Goal: Task Accomplishment & Management: Manage account settings

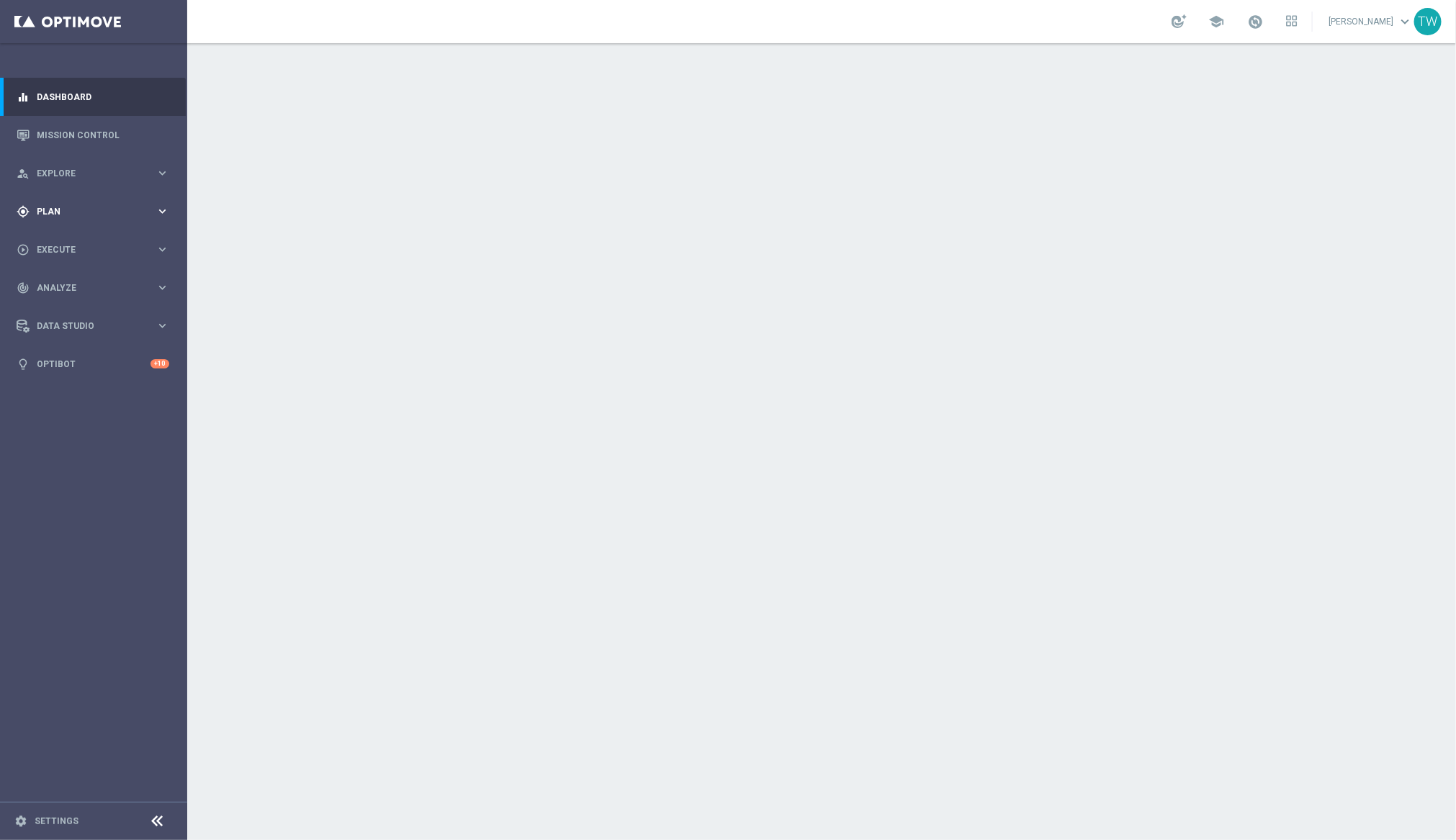
click at [111, 205] on div "gps_fixed Plan" at bounding box center [85, 211] width 139 height 13
click at [135, 280] on span "Templates" at bounding box center [90, 284] width 103 height 8
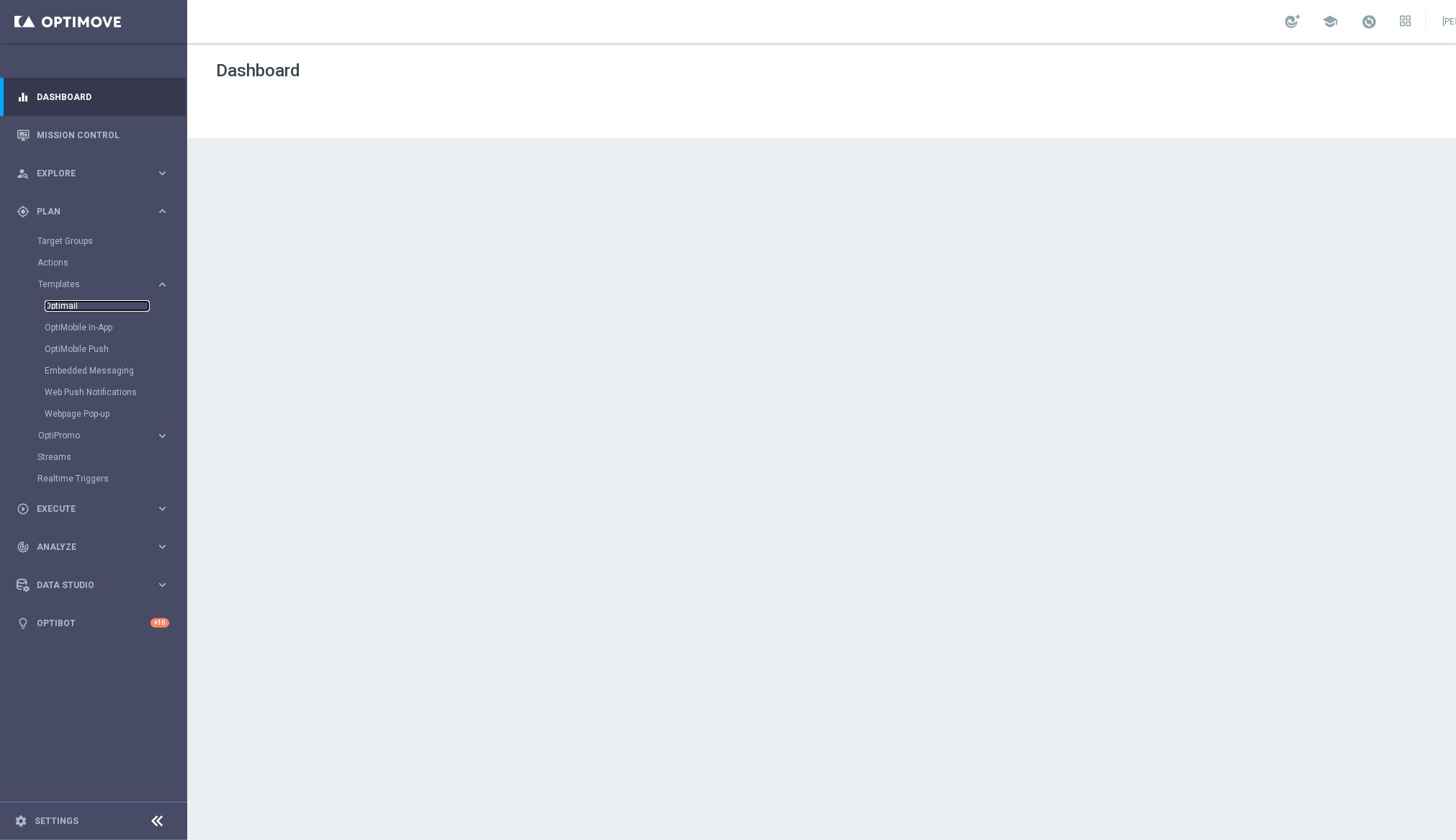
click at [78, 304] on link "Optimail" at bounding box center [97, 306] width 105 height 12
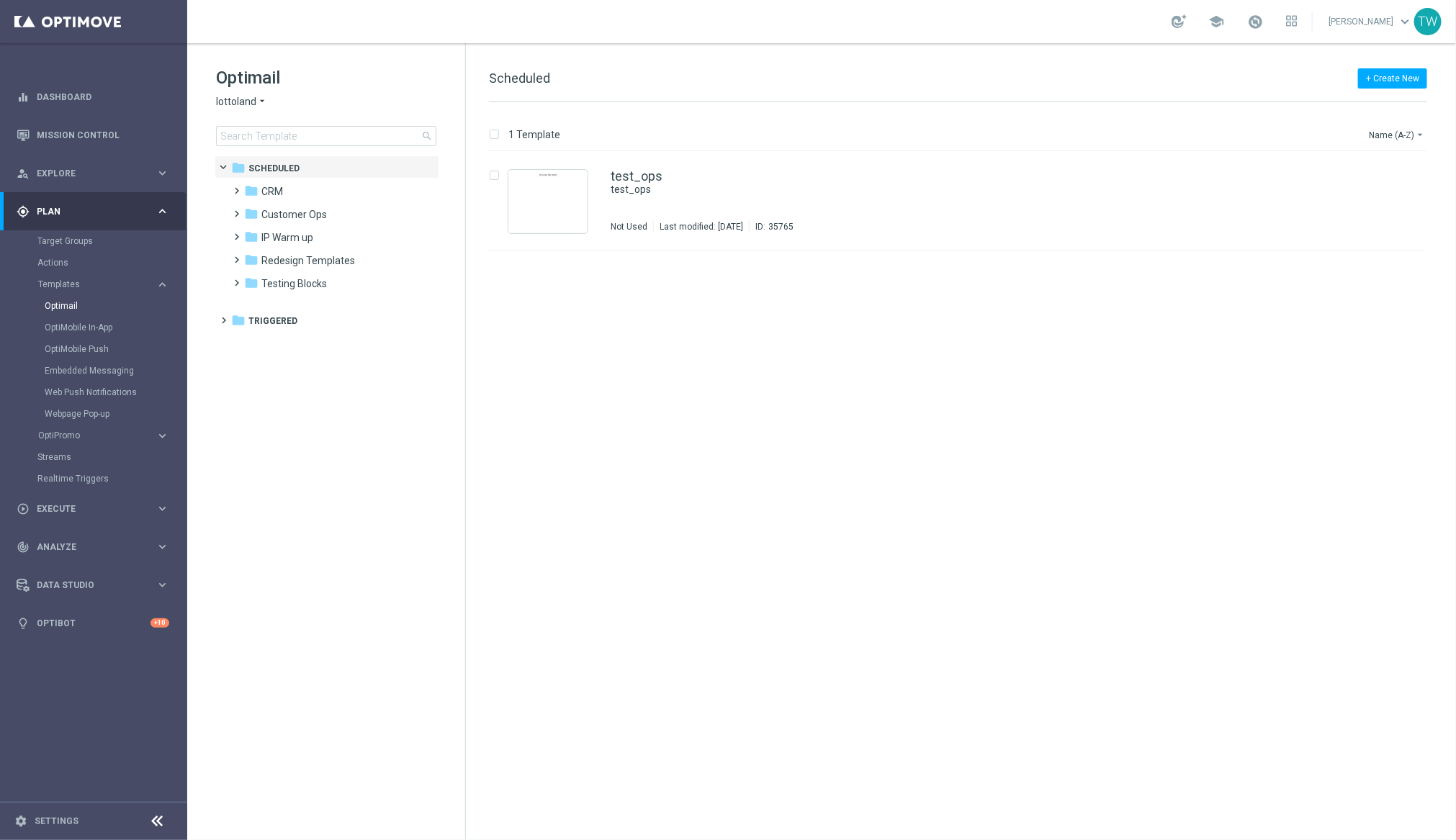
click at [224, 108] on div "Optimail lottoland arrow_drop_down × lottoland search" at bounding box center [340, 106] width 249 height 80
click at [232, 99] on span "lottoland" at bounding box center [236, 101] width 40 height 14
click at [277, 142] on div "KenoGO" at bounding box center [271, 135] width 108 height 17
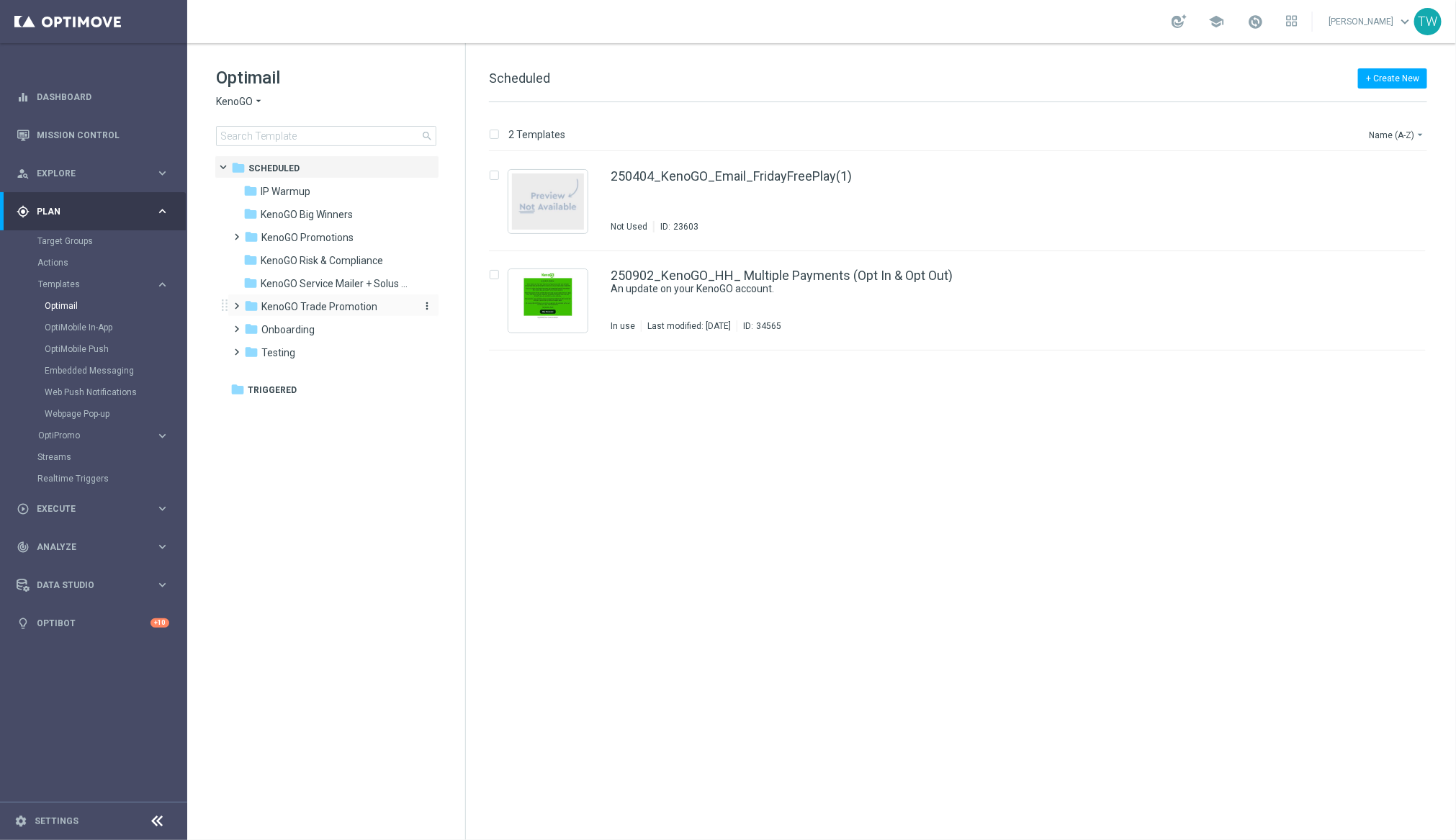
click at [319, 301] on span "KenoGO Trade Promotion" at bounding box center [319, 307] width 116 height 13
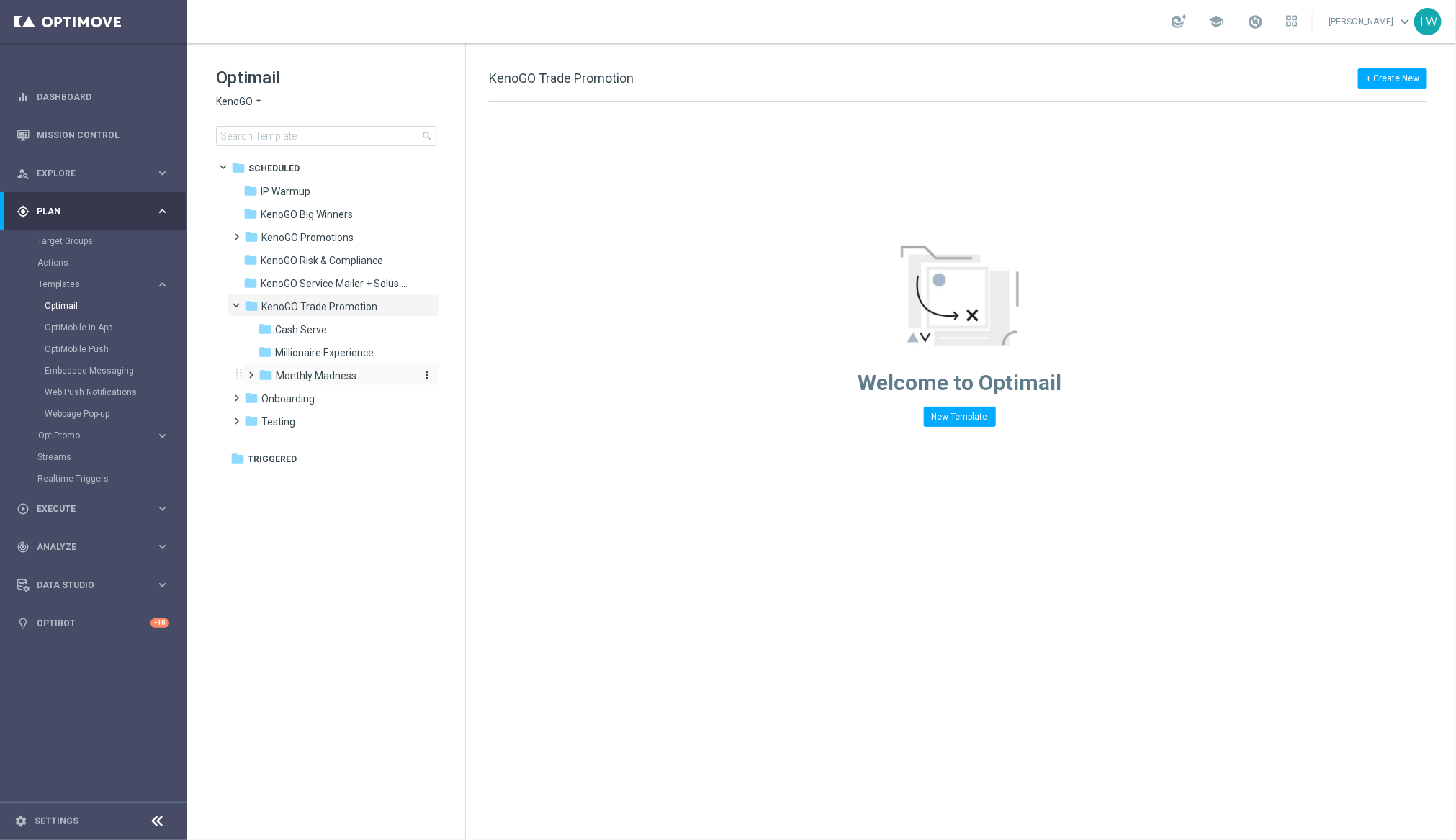
click at [362, 377] on div "folder Monthly Madness" at bounding box center [335, 376] width 154 height 17
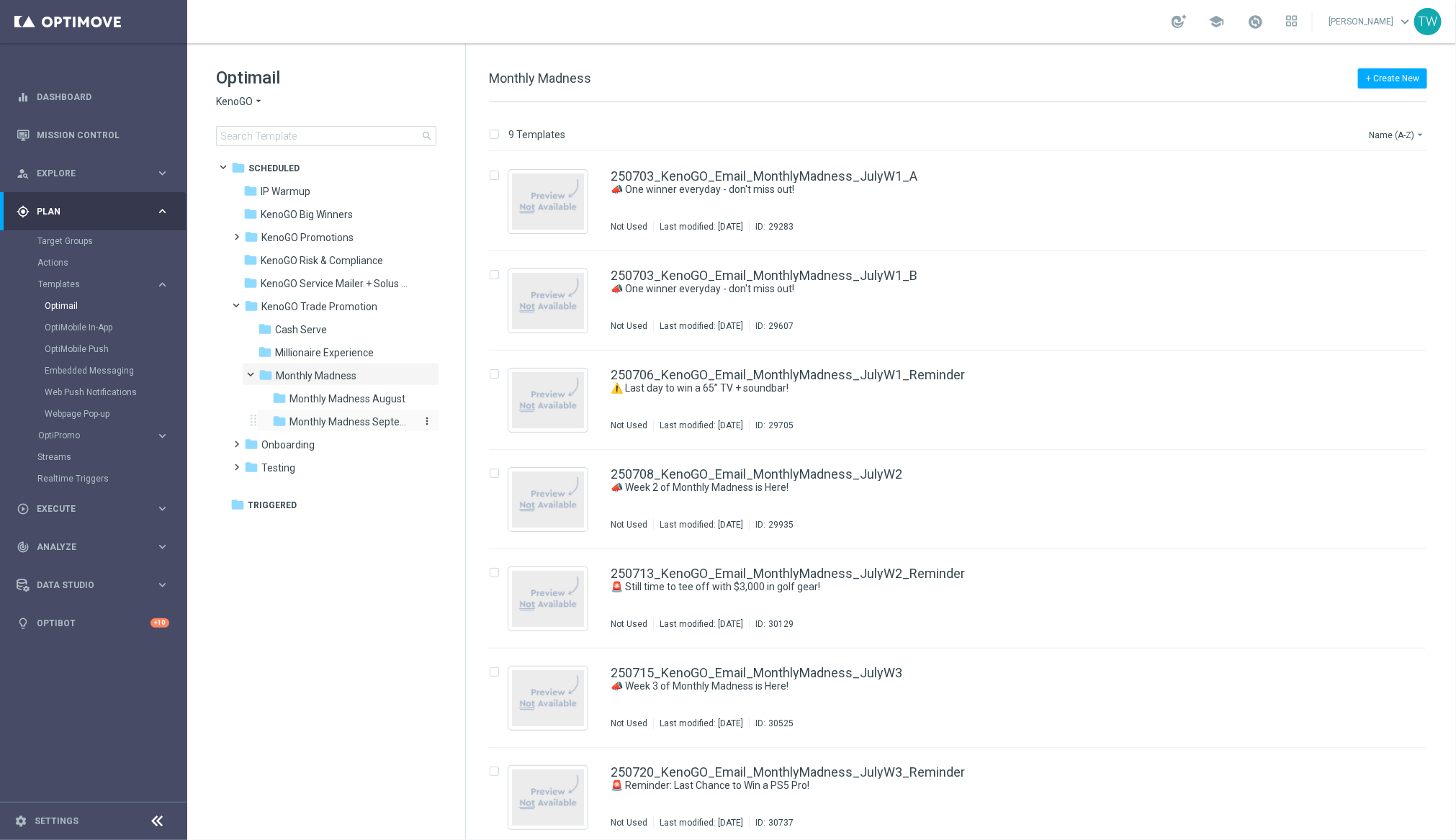
click at [368, 424] on span "Monthly Madness September" at bounding box center [352, 422] width 125 height 13
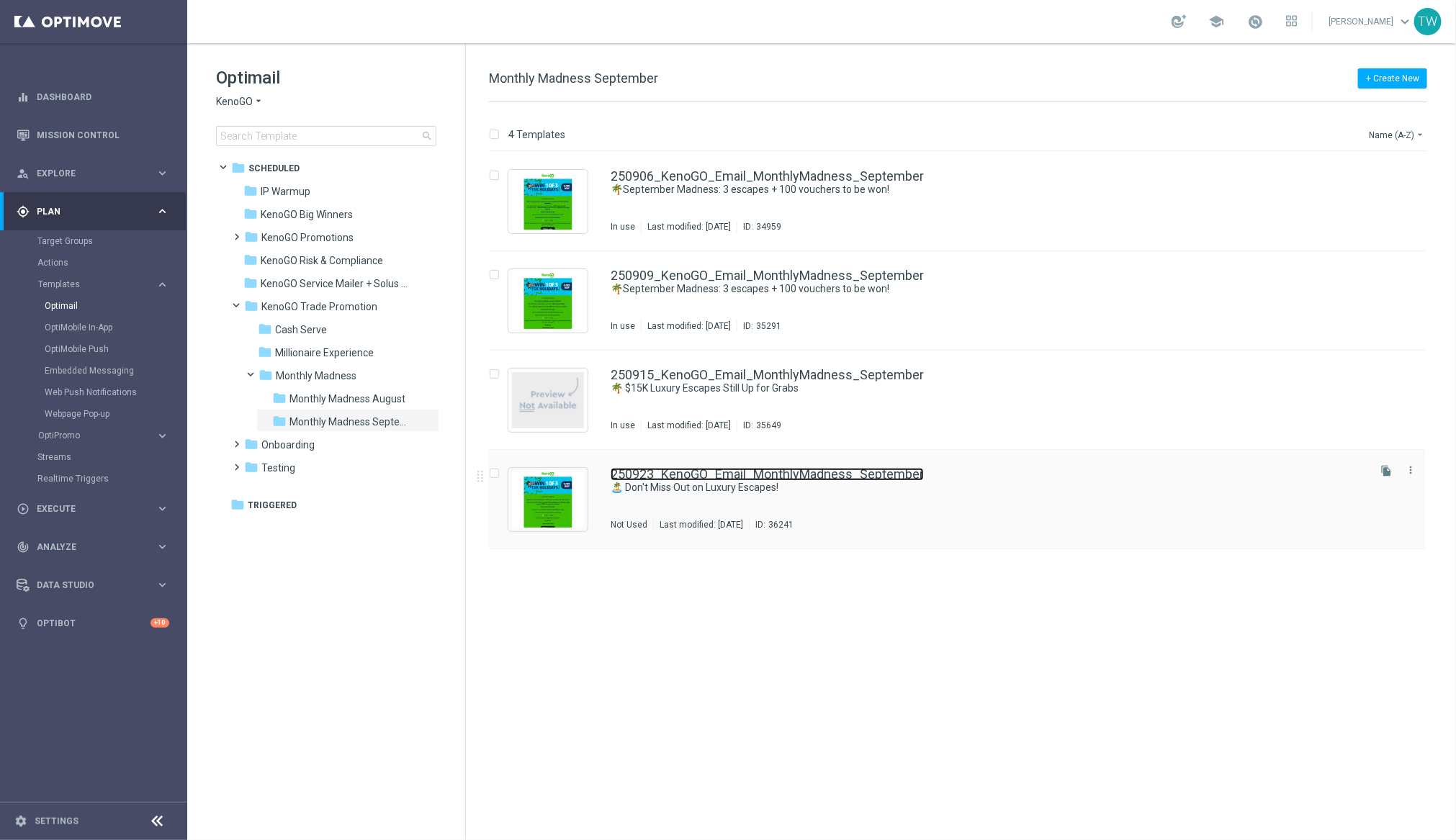
click at [764, 477] on link "250923_KenoGO_Email_MonthlyMadness_September" at bounding box center [767, 474] width 313 height 13
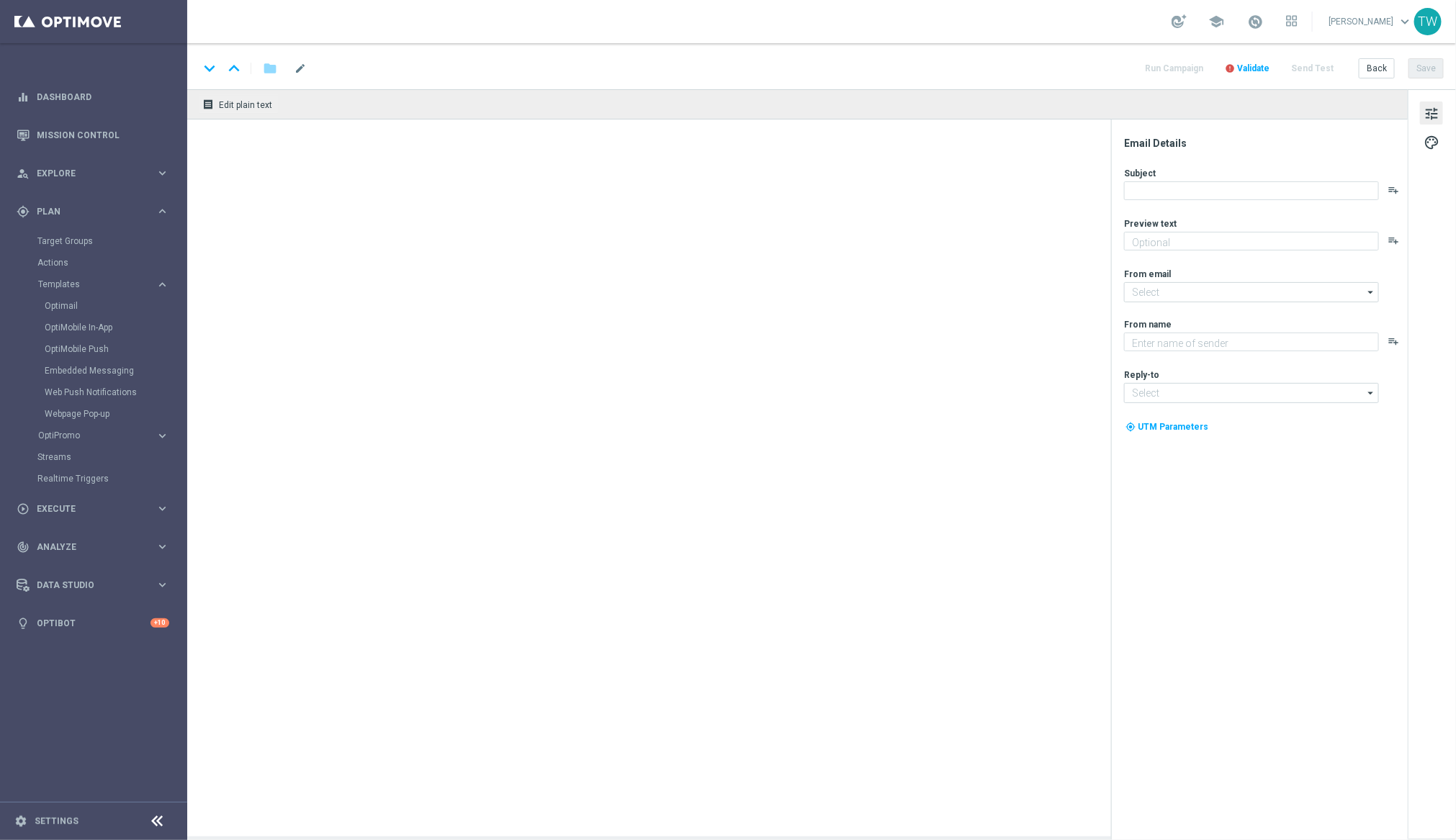
type textarea "Time's ticking - get your entries in!"
type textarea "KenoGO"
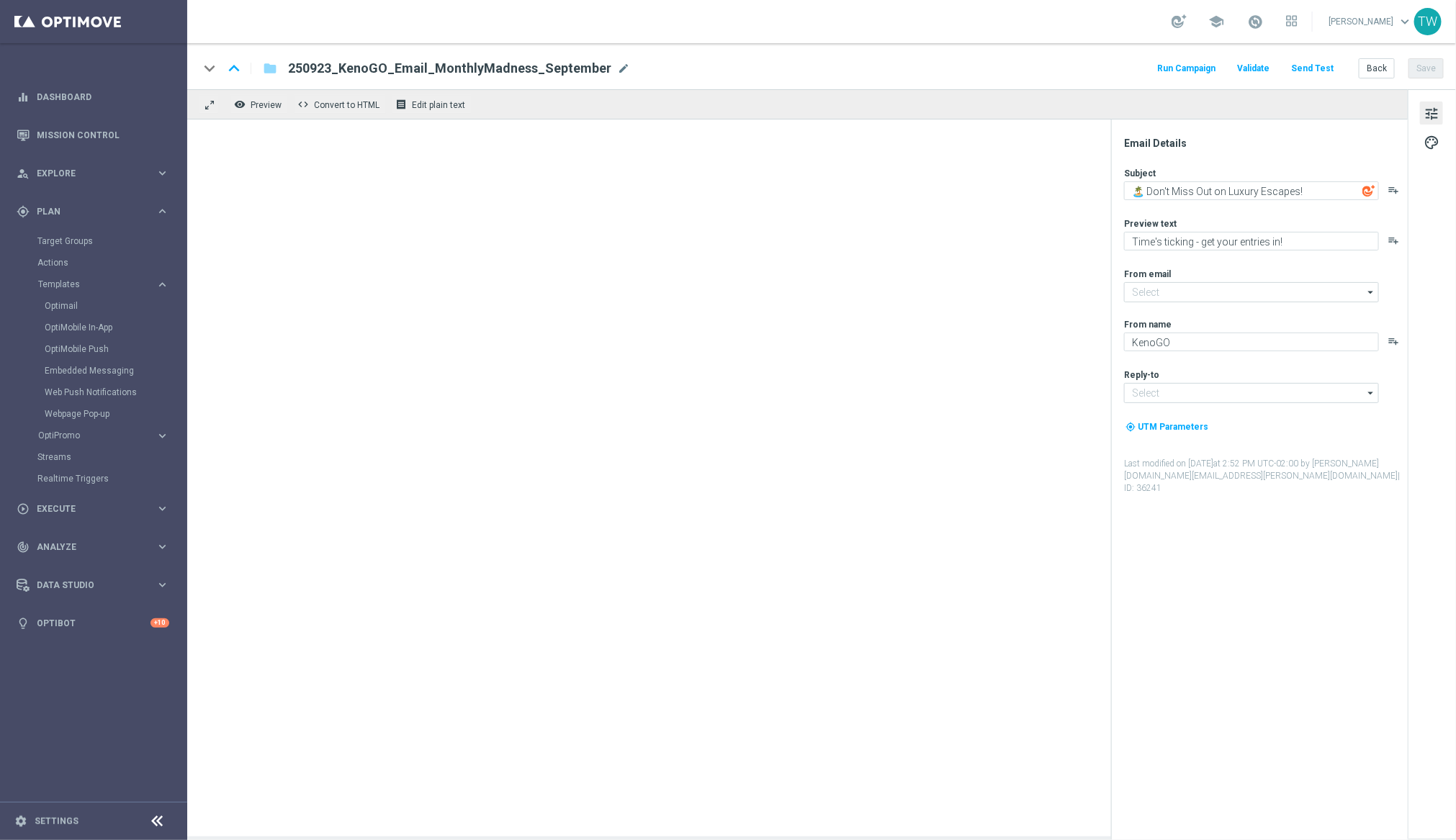
type input "[EMAIL_ADDRESS][DOMAIN_NAME]"
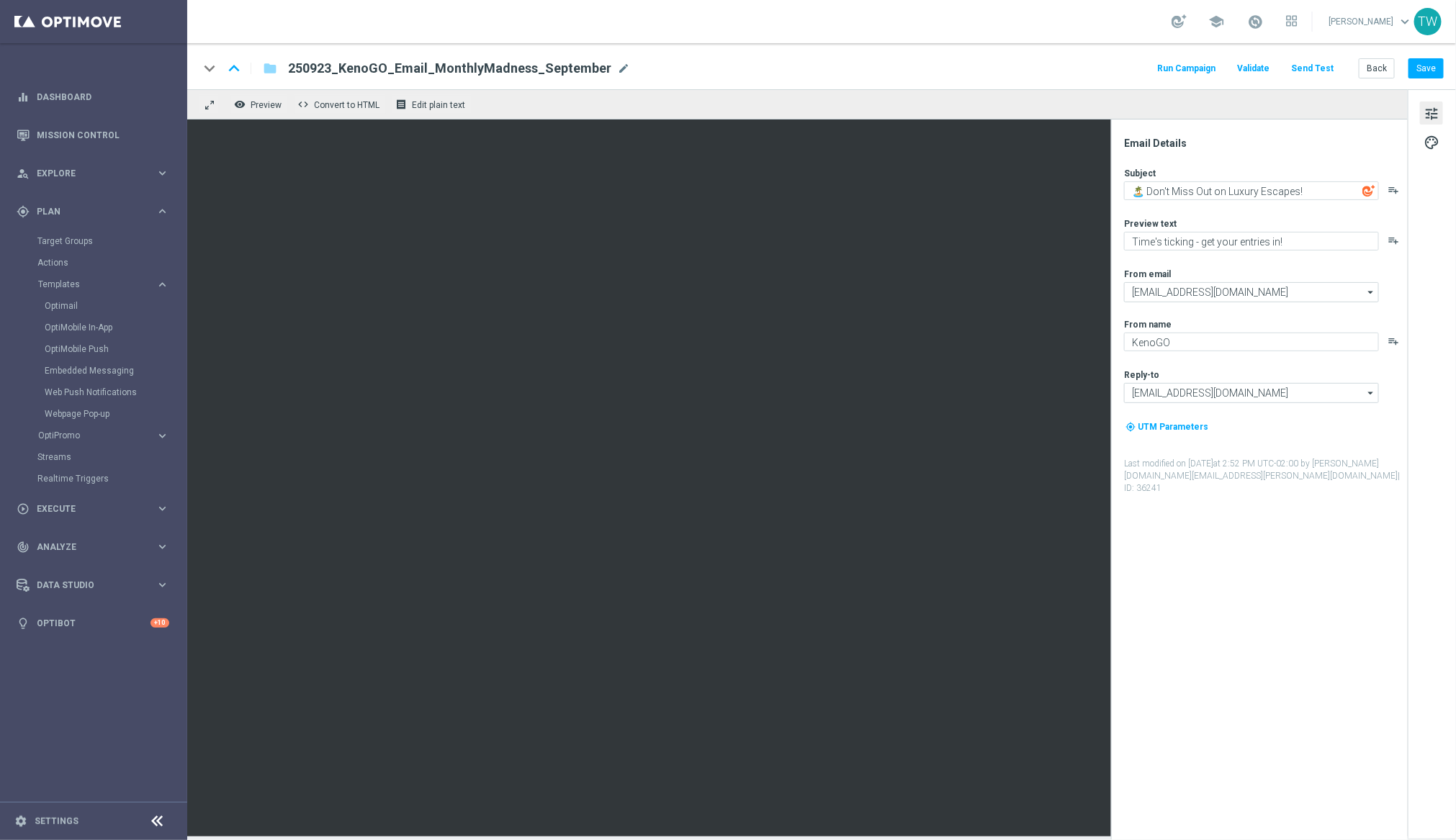
click at [1325, 68] on button "Send Test" at bounding box center [1312, 68] width 47 height 19
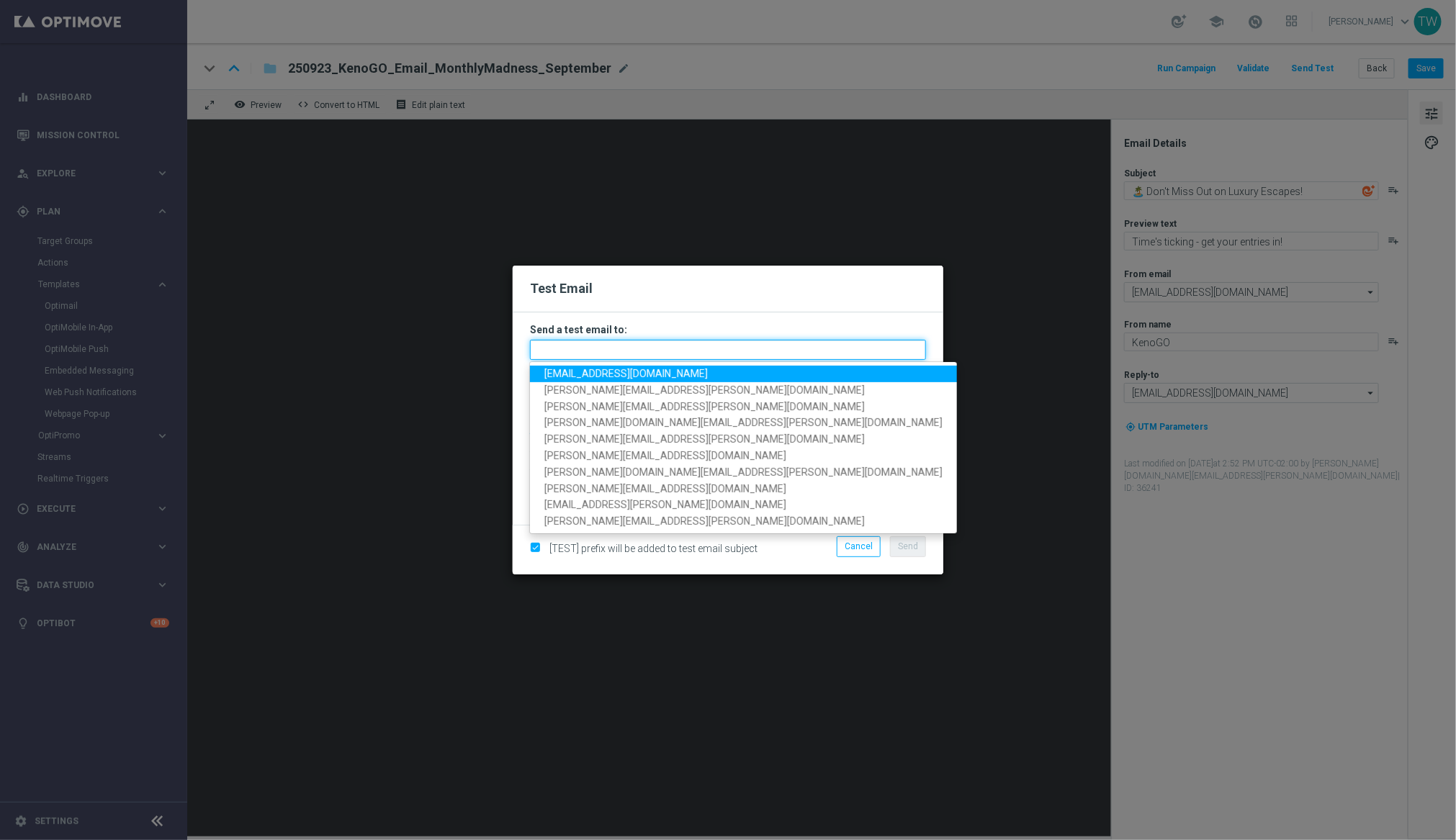
click at [656, 354] on input "text" at bounding box center [728, 350] width 396 height 20
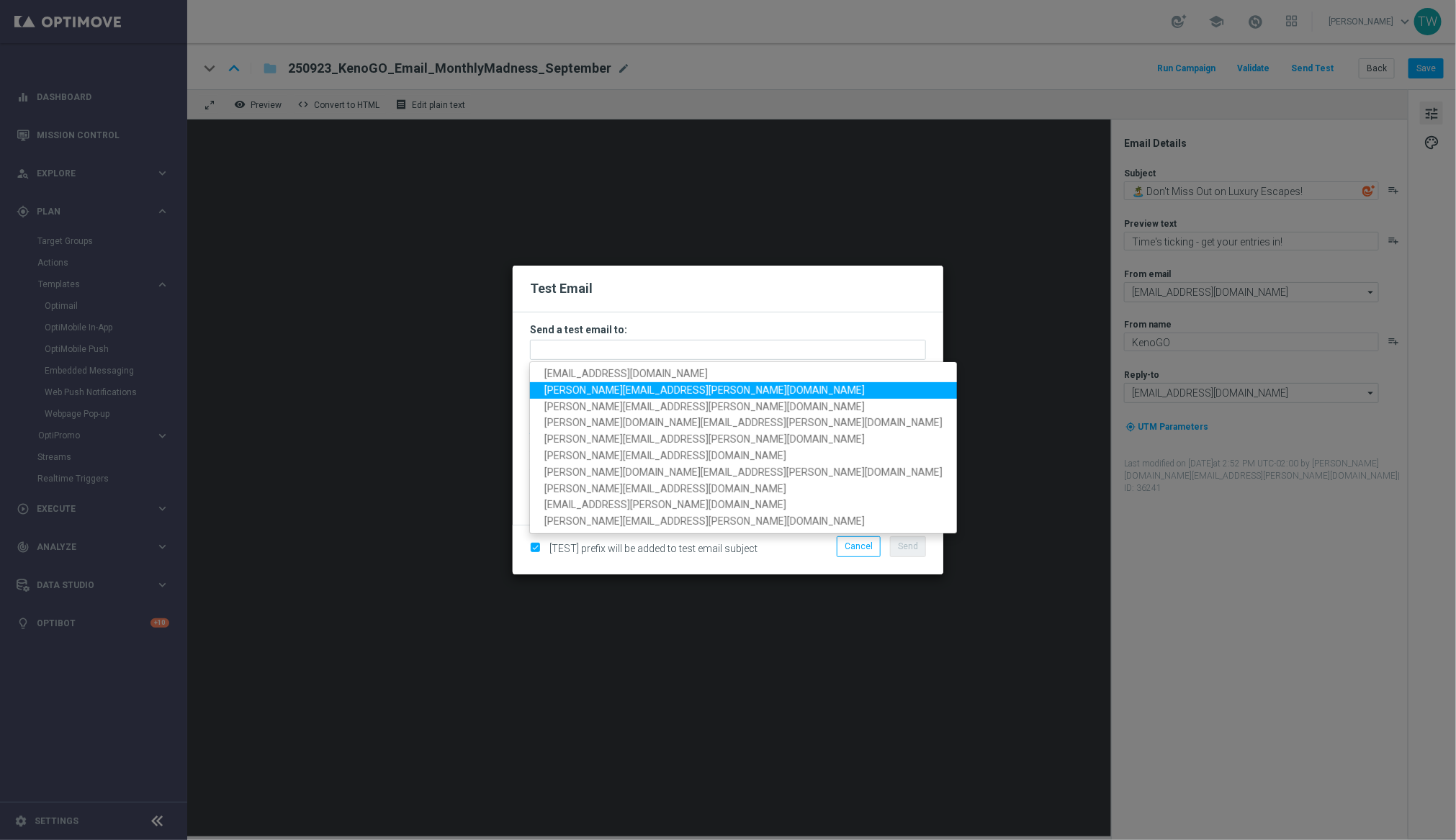
click at [627, 391] on span "[PERSON_NAME][EMAIL_ADDRESS][PERSON_NAME][DOMAIN_NAME]" at bounding box center [704, 390] width 321 height 12
type input "[PERSON_NAME][EMAIL_ADDRESS][PERSON_NAME][DOMAIN_NAME]"
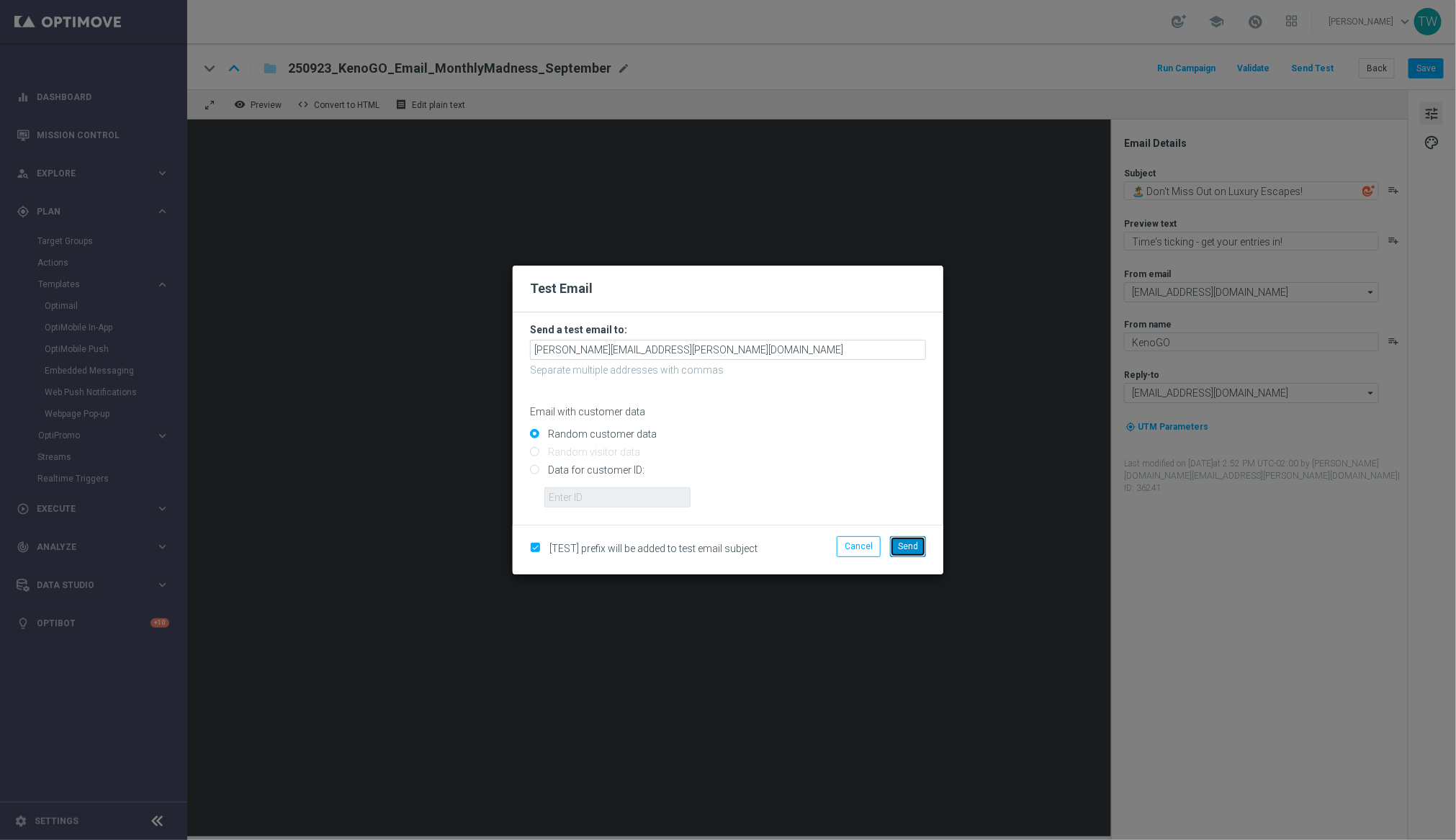
click at [923, 553] on button "Send" at bounding box center [907, 547] width 36 height 20
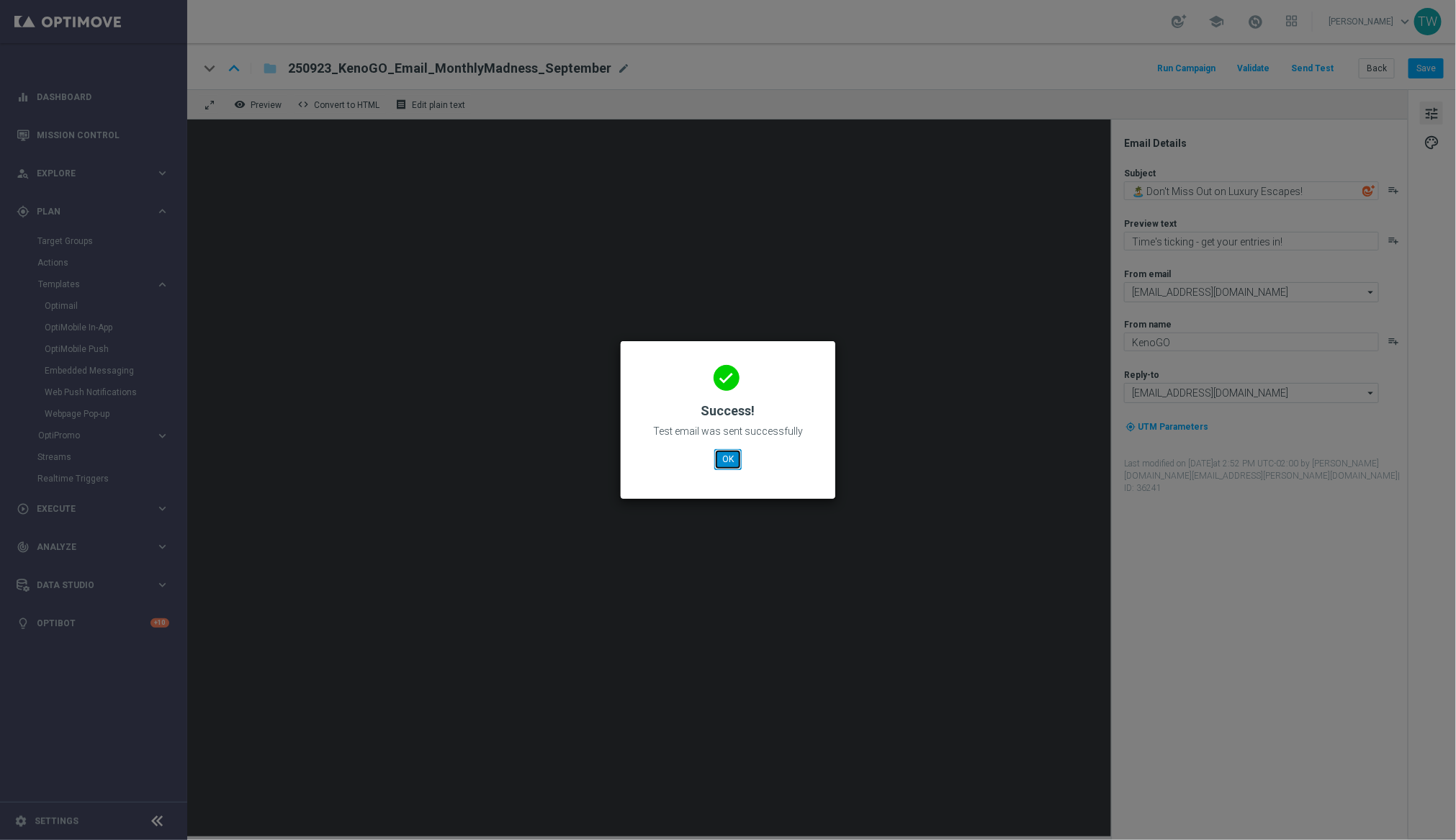
click at [726, 460] on button "OK" at bounding box center [728, 460] width 28 height 20
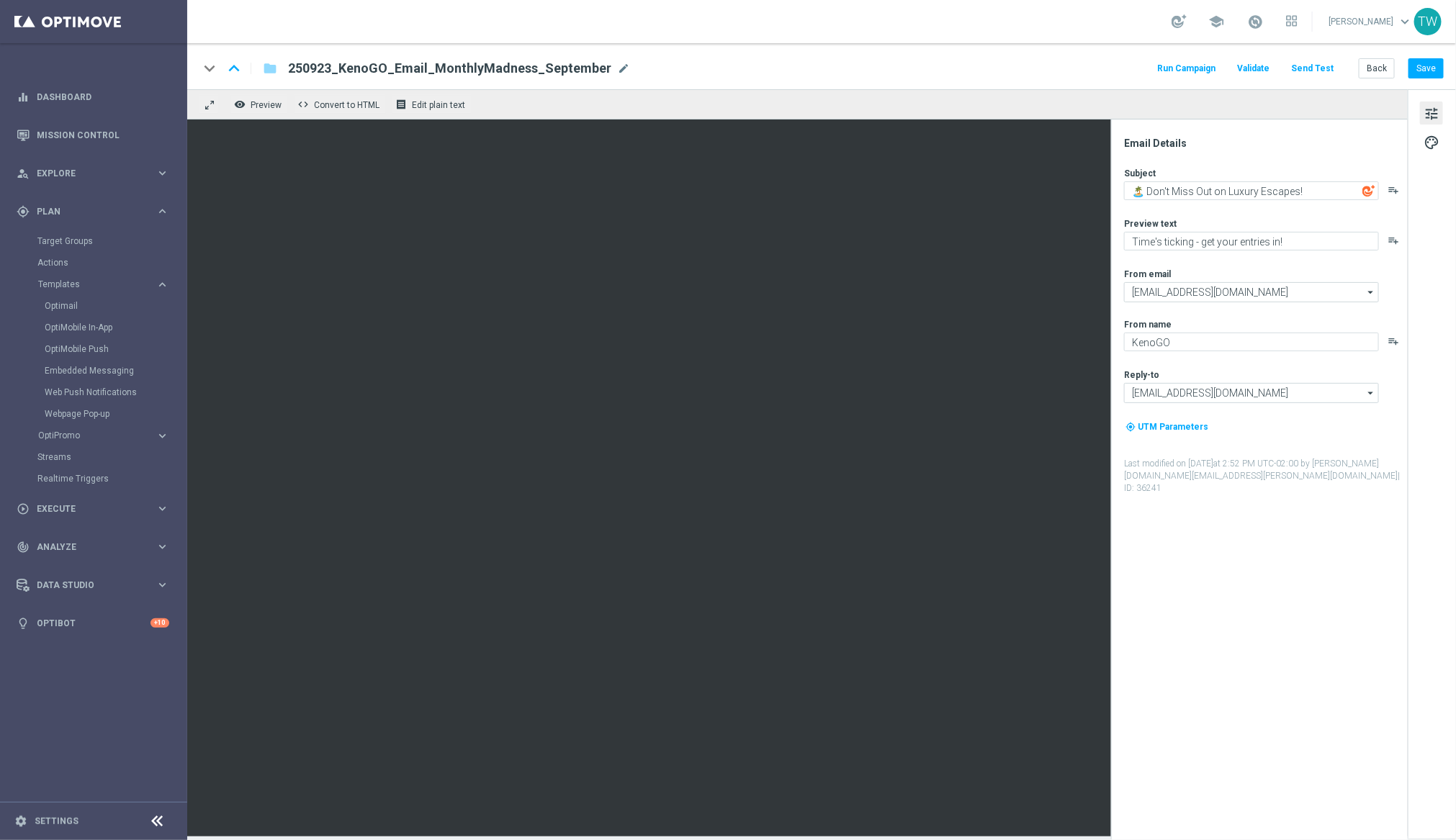
drag, startPoint x: 612, startPoint y: 70, endPoint x: 552, endPoint y: 75, distance: 60.2
click at [617, 70] on span "mode_edit" at bounding box center [623, 68] width 13 height 13
click at [327, 67] on input "250923_KenoGO_Email_MonthlyMadness_September" at bounding box center [466, 68] width 358 height 18
type input "250924_KenoGO_Email_MonthlyMadness_September"
click at [567, 71] on input "250924_KenoGO_Email_MonthlyMadness_September" at bounding box center [466, 68] width 358 height 18
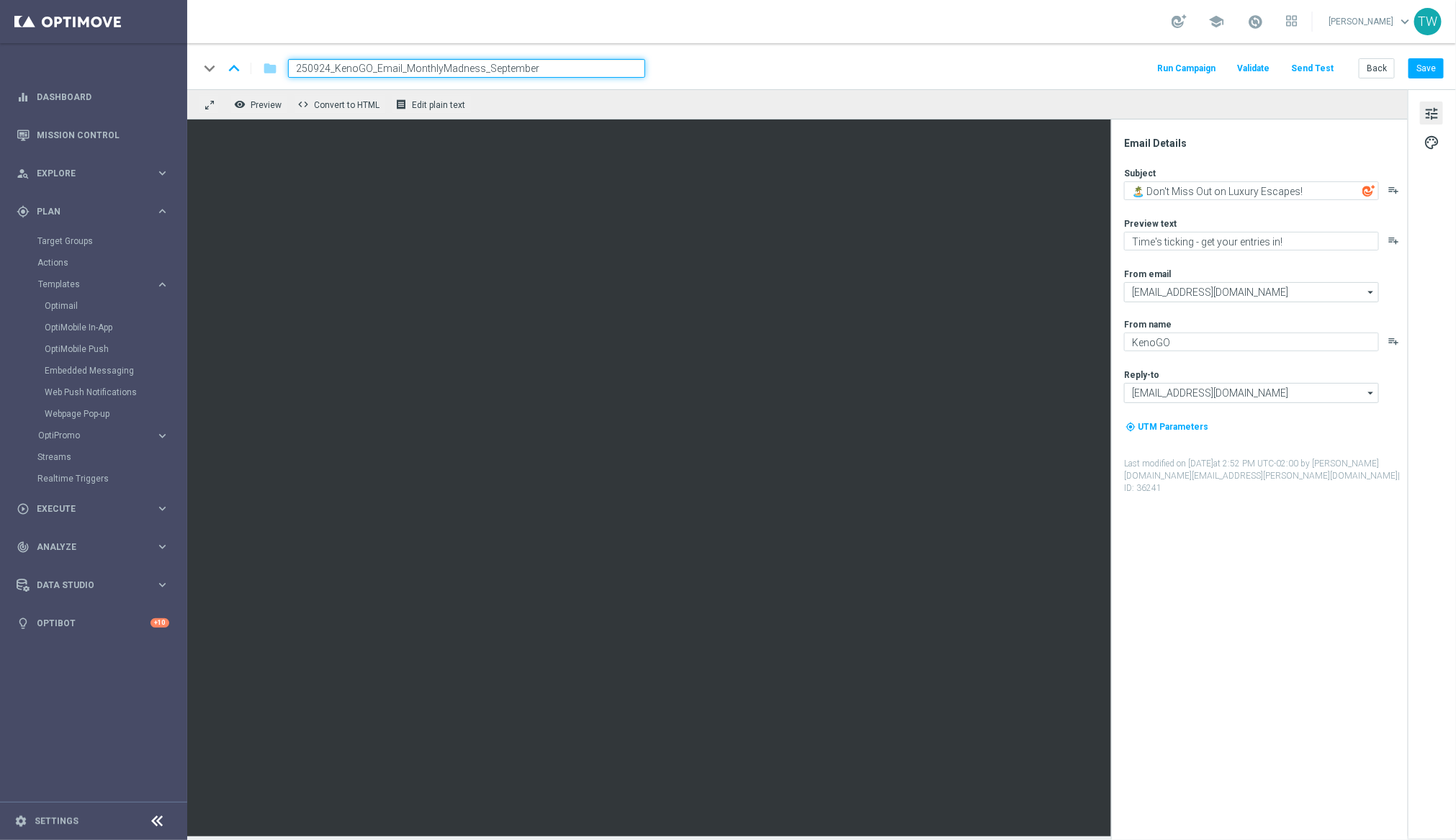
drag, startPoint x: 750, startPoint y: 51, endPoint x: 736, endPoint y: 60, distance: 16.6
click at [750, 51] on div "keyboard_arrow_down keyboard_arrow_up folder 250924_KenoGO_Email_MonthlyMadness…" at bounding box center [822, 66] width 1268 height 46
click at [736, 61] on div "keyboard_arrow_down keyboard_arrow_up folder 250924_KenoGO_Email_MonthlyMadness…" at bounding box center [821, 68] width 1245 height 18
click at [622, 70] on input "250924_KenoGO_Email_MonthlyMadness_September" at bounding box center [466, 68] width 358 height 18
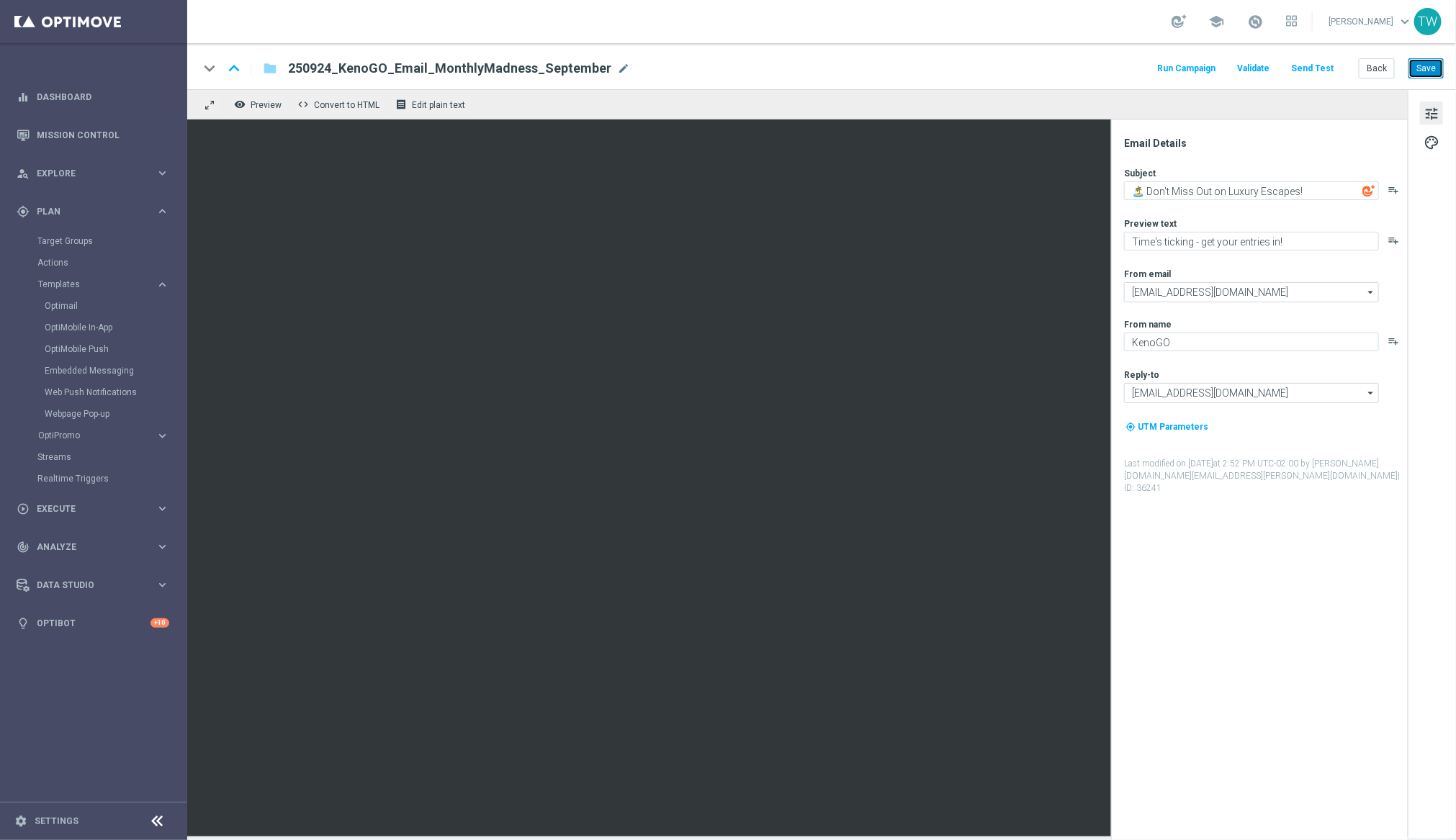
click at [1419, 61] on button "Save" at bounding box center [1426, 68] width 35 height 20
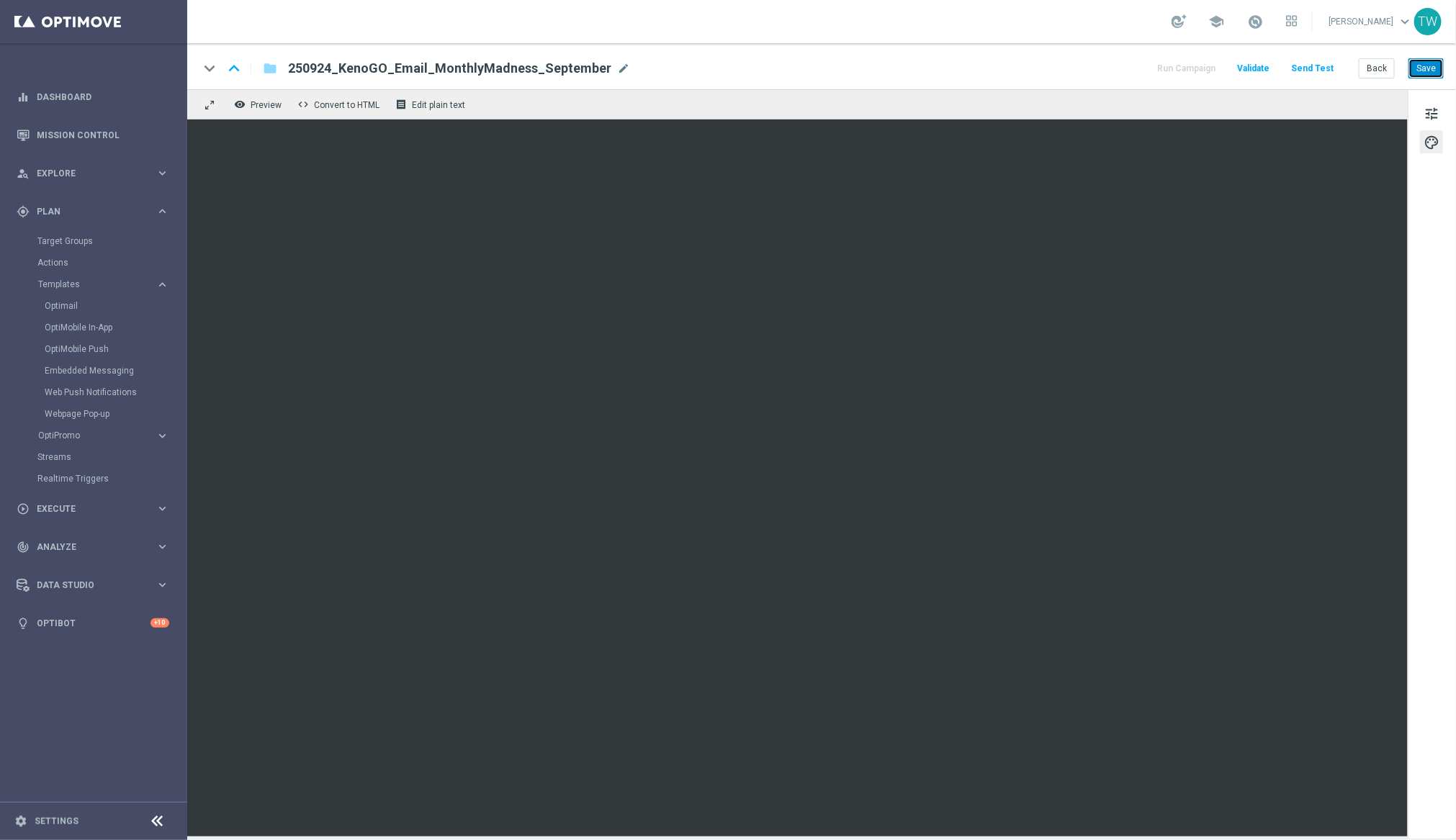
click at [1428, 69] on button "Save" at bounding box center [1426, 68] width 35 height 20
click at [1444, 77] on div "keyboard_arrow_down keyboard_arrow_up folder 250924_KenoGO_Email_MonthlyMadness…" at bounding box center [822, 66] width 1268 height 46
click at [1433, 64] on button "Save" at bounding box center [1426, 68] width 35 height 20
click at [71, 239] on link "Target Groups" at bounding box center [94, 241] width 112 height 12
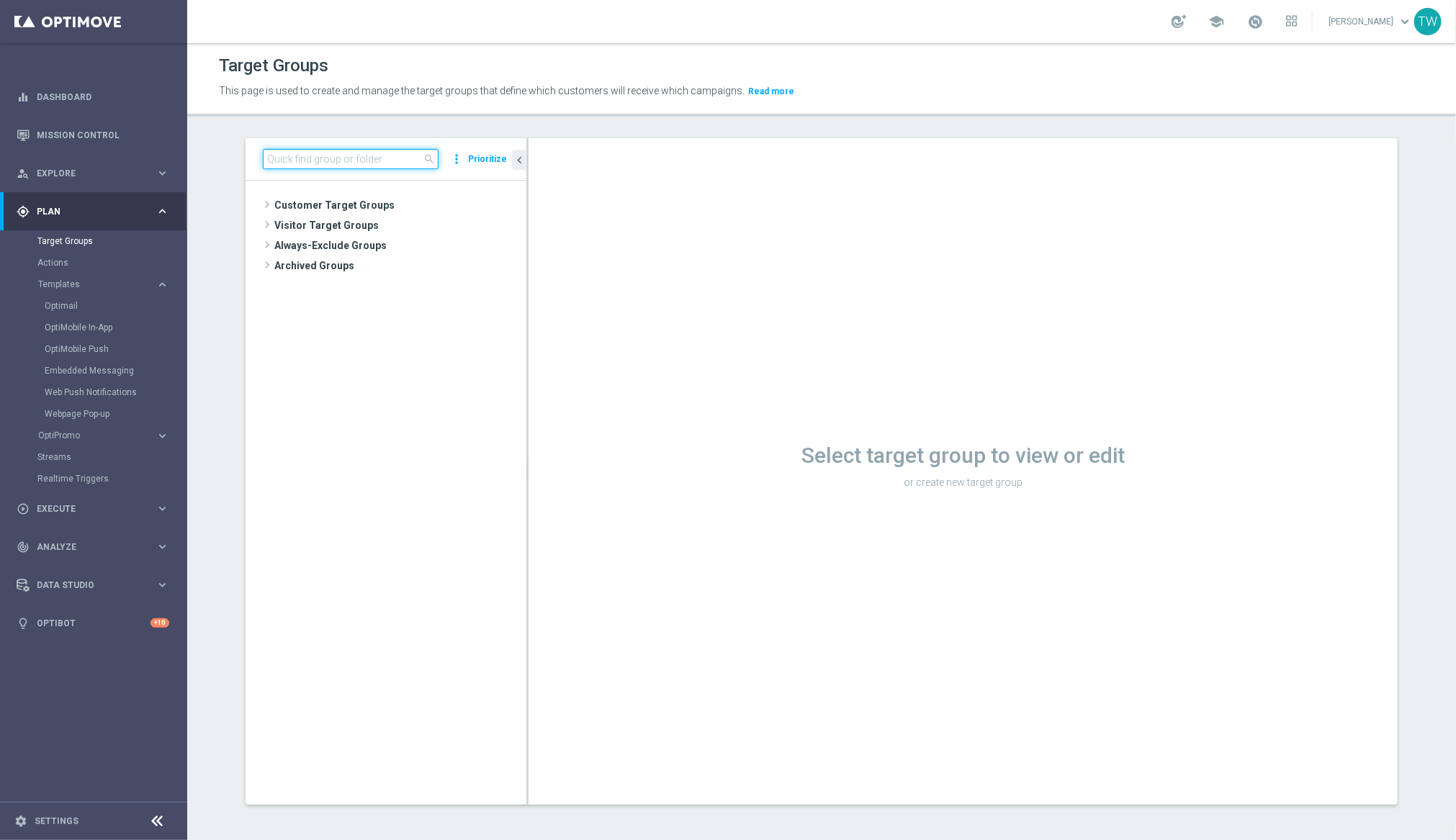
click at [356, 158] on input at bounding box center [350, 159] width 176 height 20
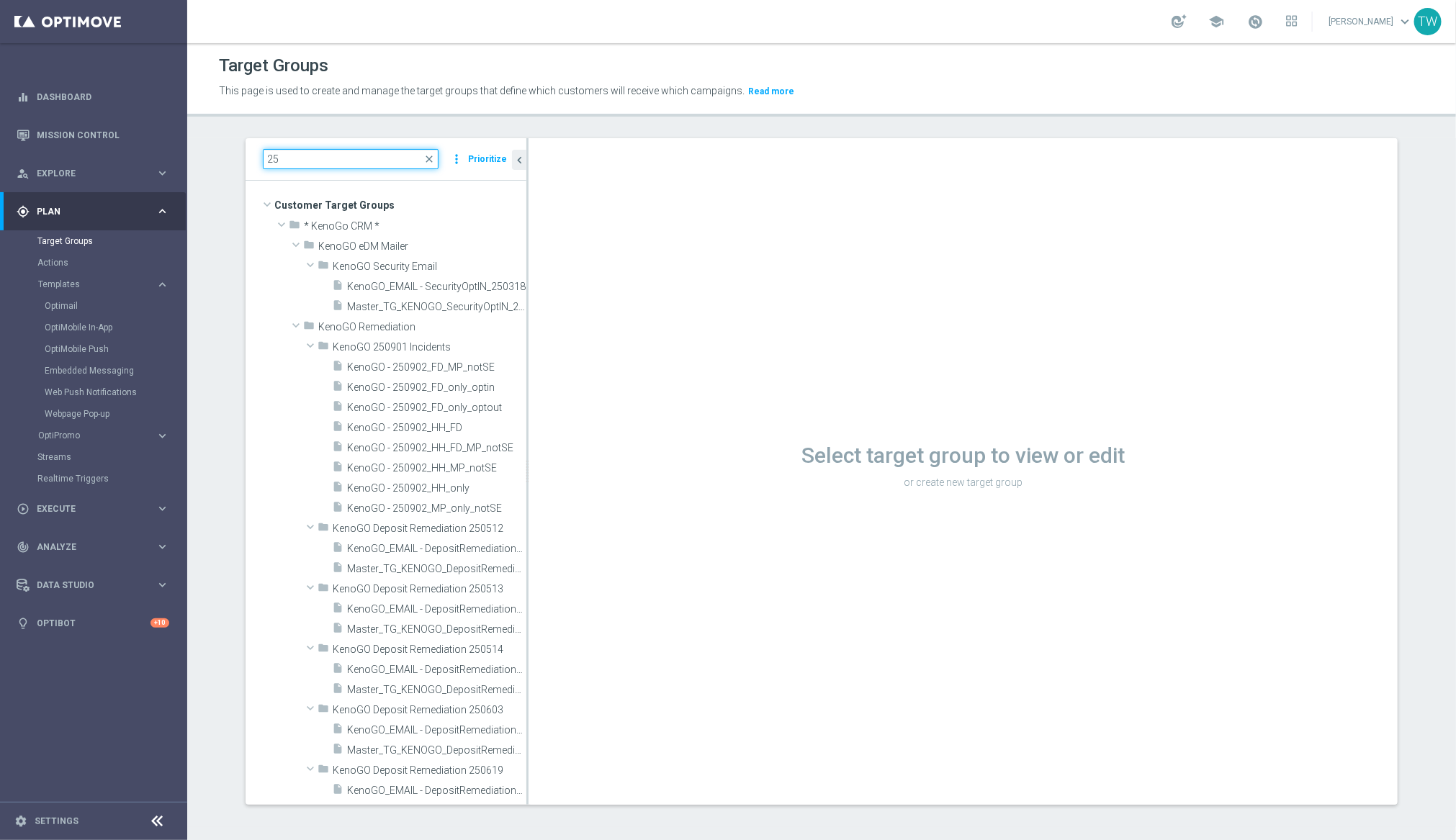
type input "2"
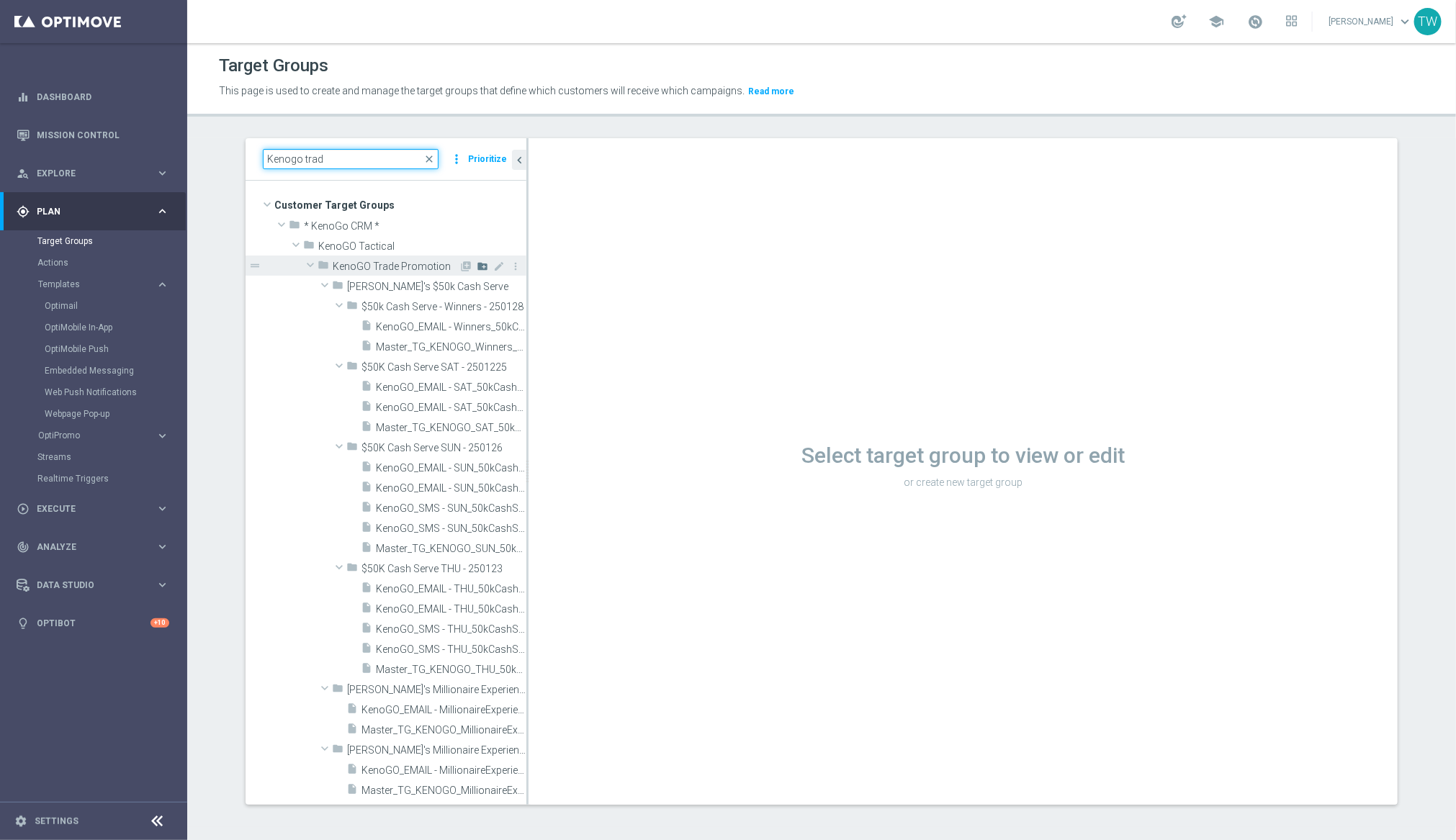
type input "Kenogo trad"
click at [487, 265] on icon "create_new_folder" at bounding box center [483, 267] width 12 height 12
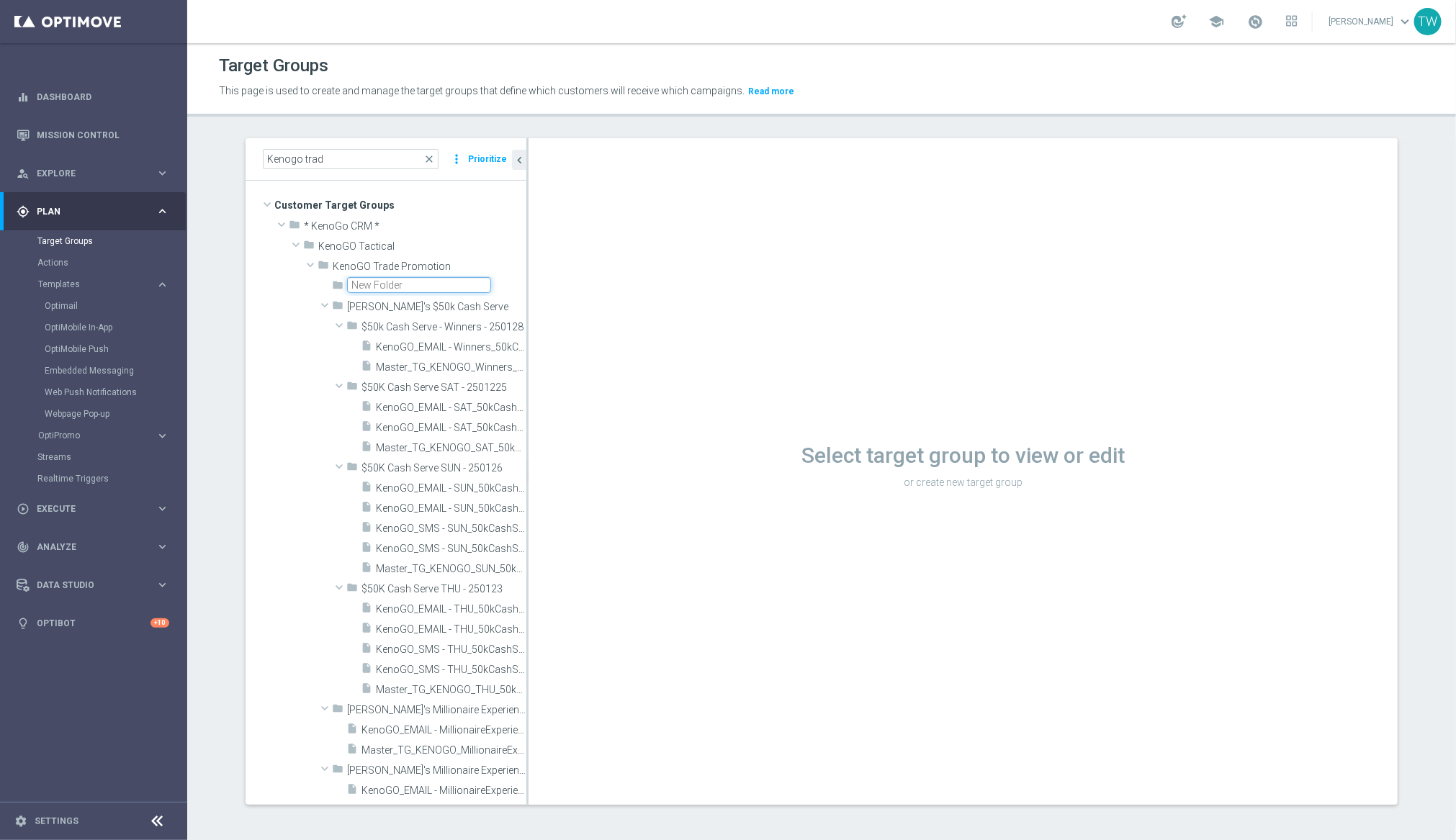
click at [359, 286] on input "text" at bounding box center [419, 285] width 144 height 16
type input "[PERSON_NAME]'s"
click at [434, 284] on input "[PERSON_NAME]'s" at bounding box center [419, 285] width 144 height 16
type input "[PERSON_NAME]'s Monthly Madness 250924"
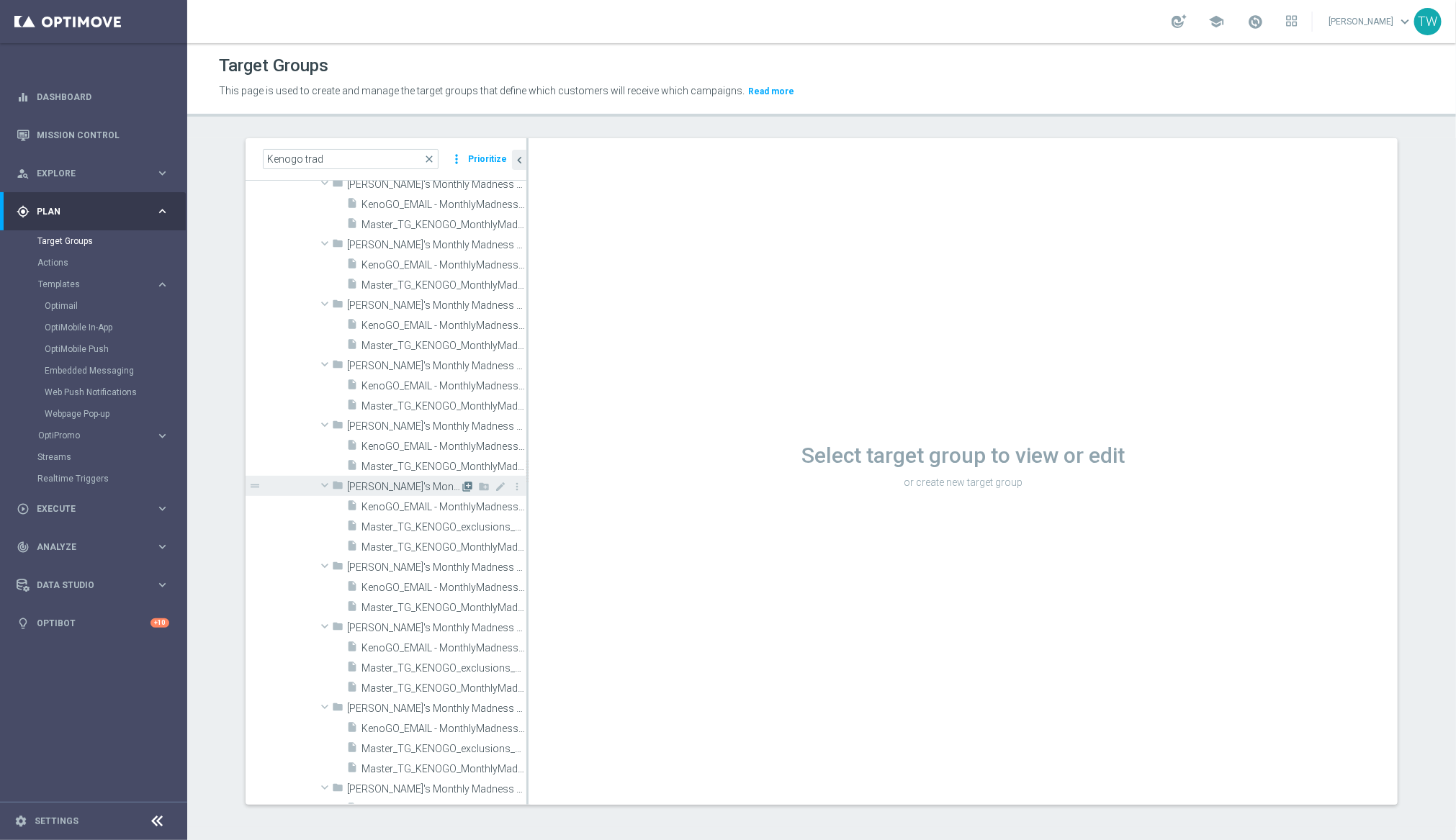
scroll to position [1377, 0]
drag, startPoint x: 527, startPoint y: 759, endPoint x: 640, endPoint y: 748, distance: 113.5
click at [640, 748] on as-split "Kenogo trad close more_vert Prioritize Customer Target Groups library_add creat…" at bounding box center [821, 471] width 1152 height 666
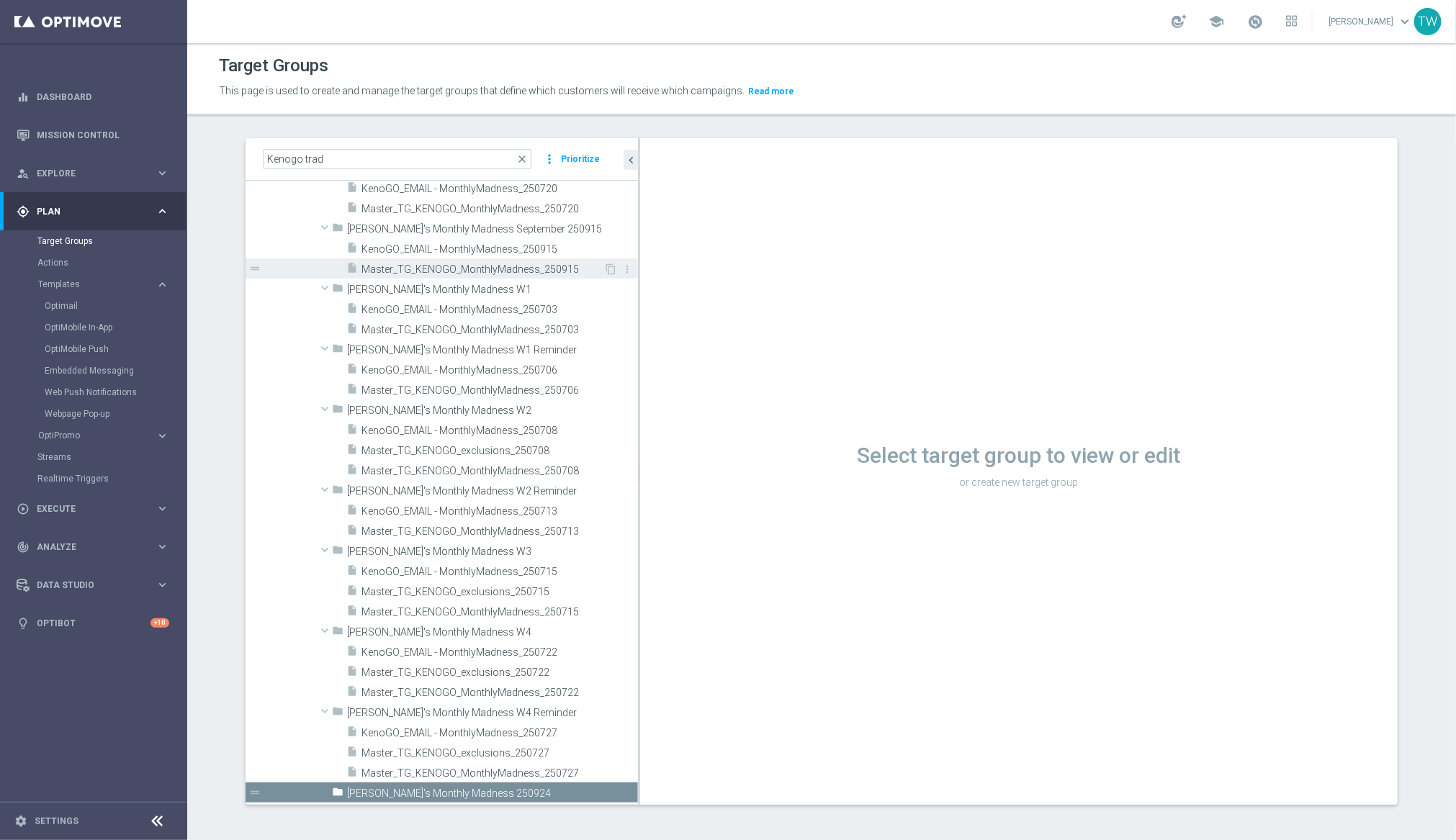
click at [556, 261] on div "insert_drive_file Master_TG_KENOGO_MonthlyMadness_250915" at bounding box center [475, 268] width 257 height 20
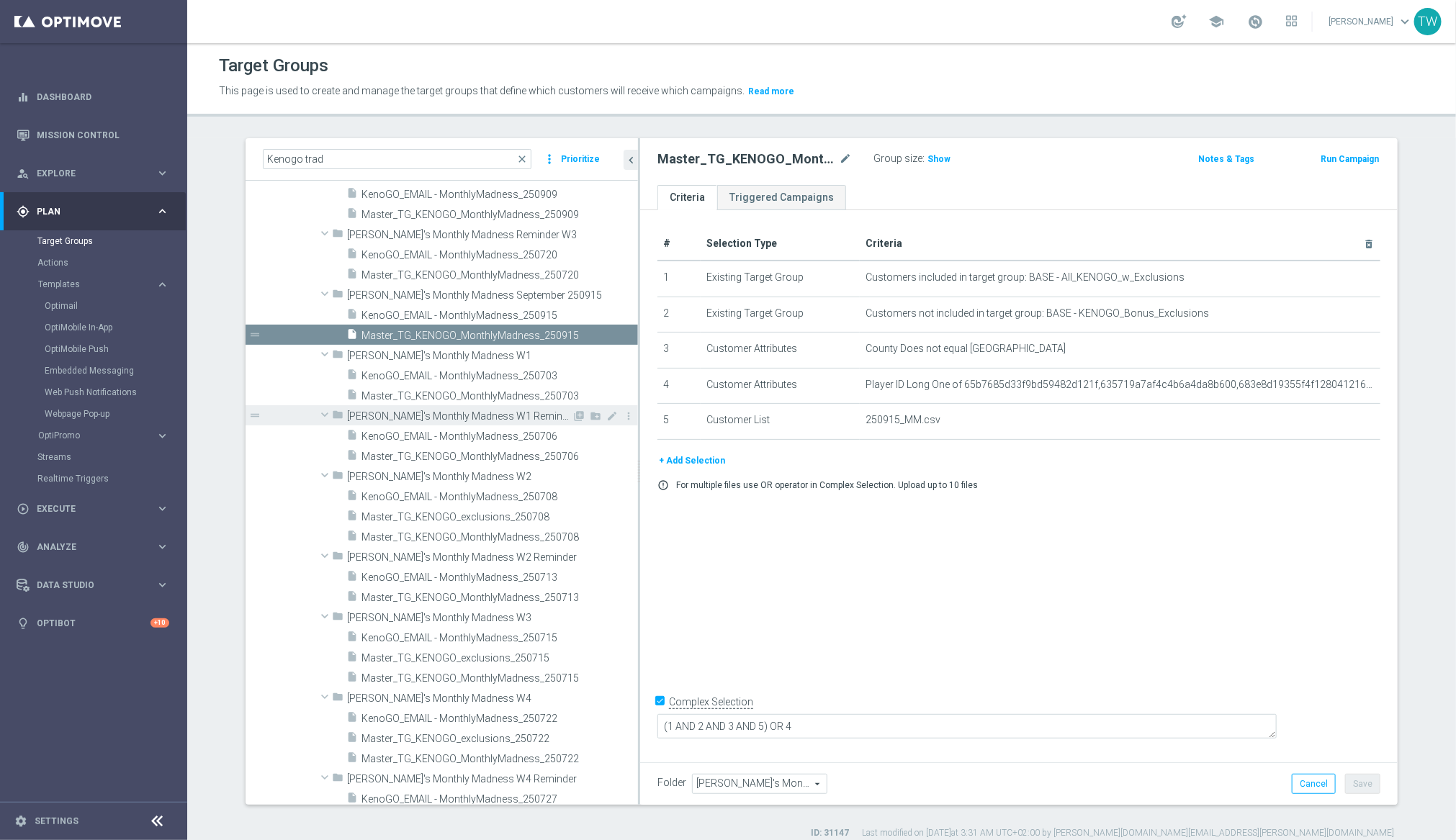
scroll to position [1303, 0]
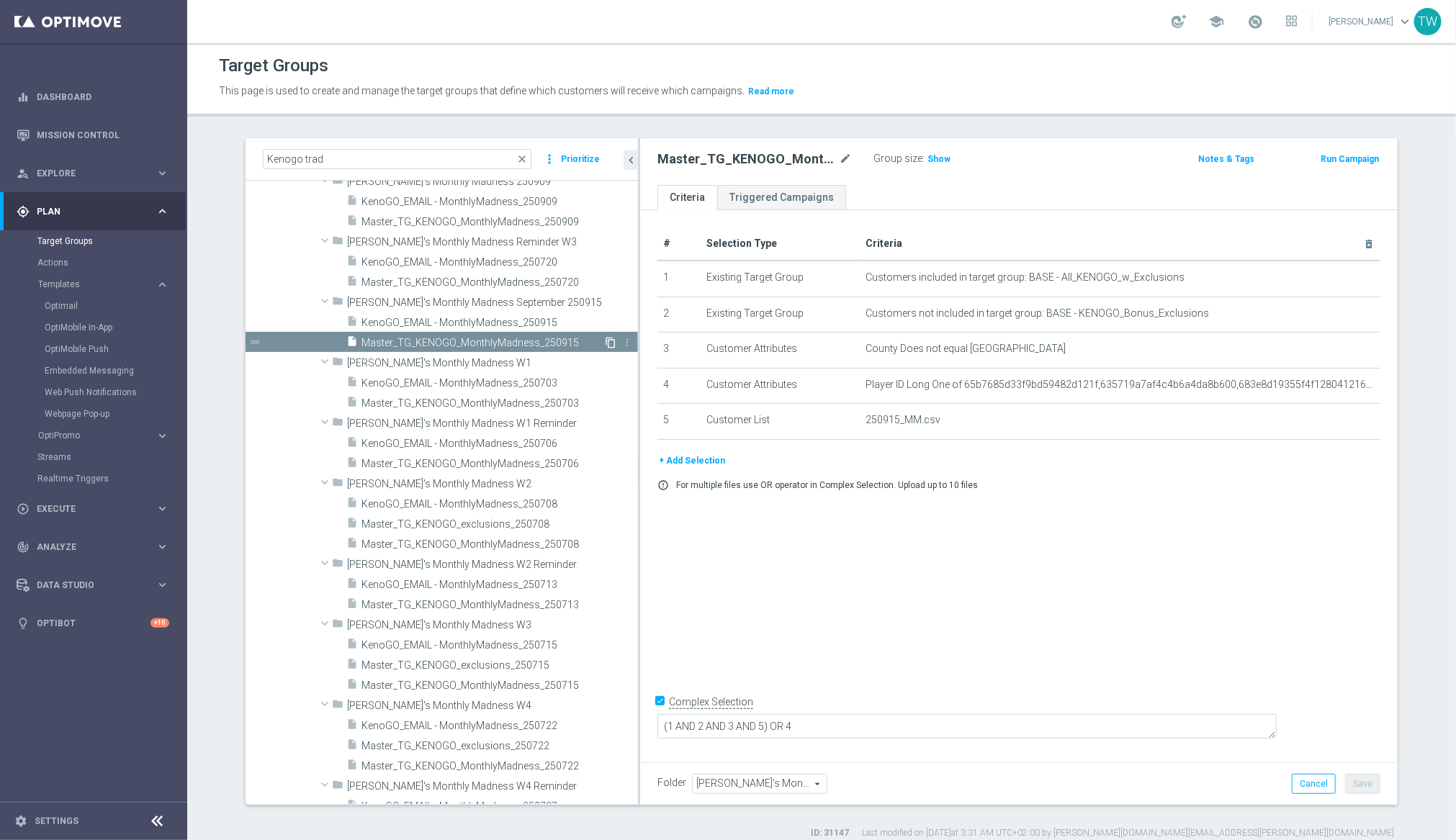
click at [609, 340] on icon "content_copy" at bounding box center [610, 343] width 12 height 12
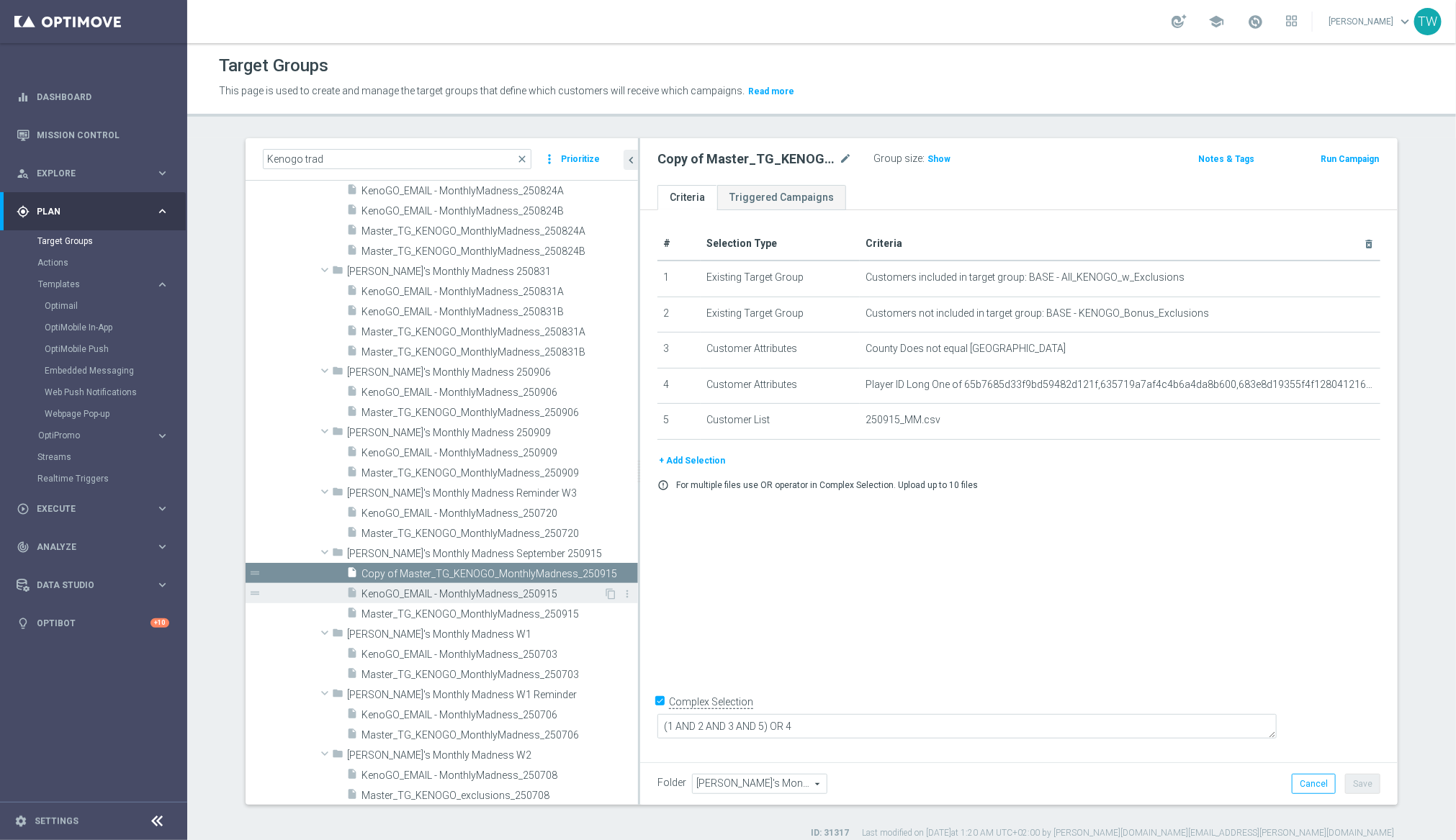
click at [557, 596] on span "KenoGO_EMAIL - MonthlyMadness_250915" at bounding box center [482, 594] width 242 height 12
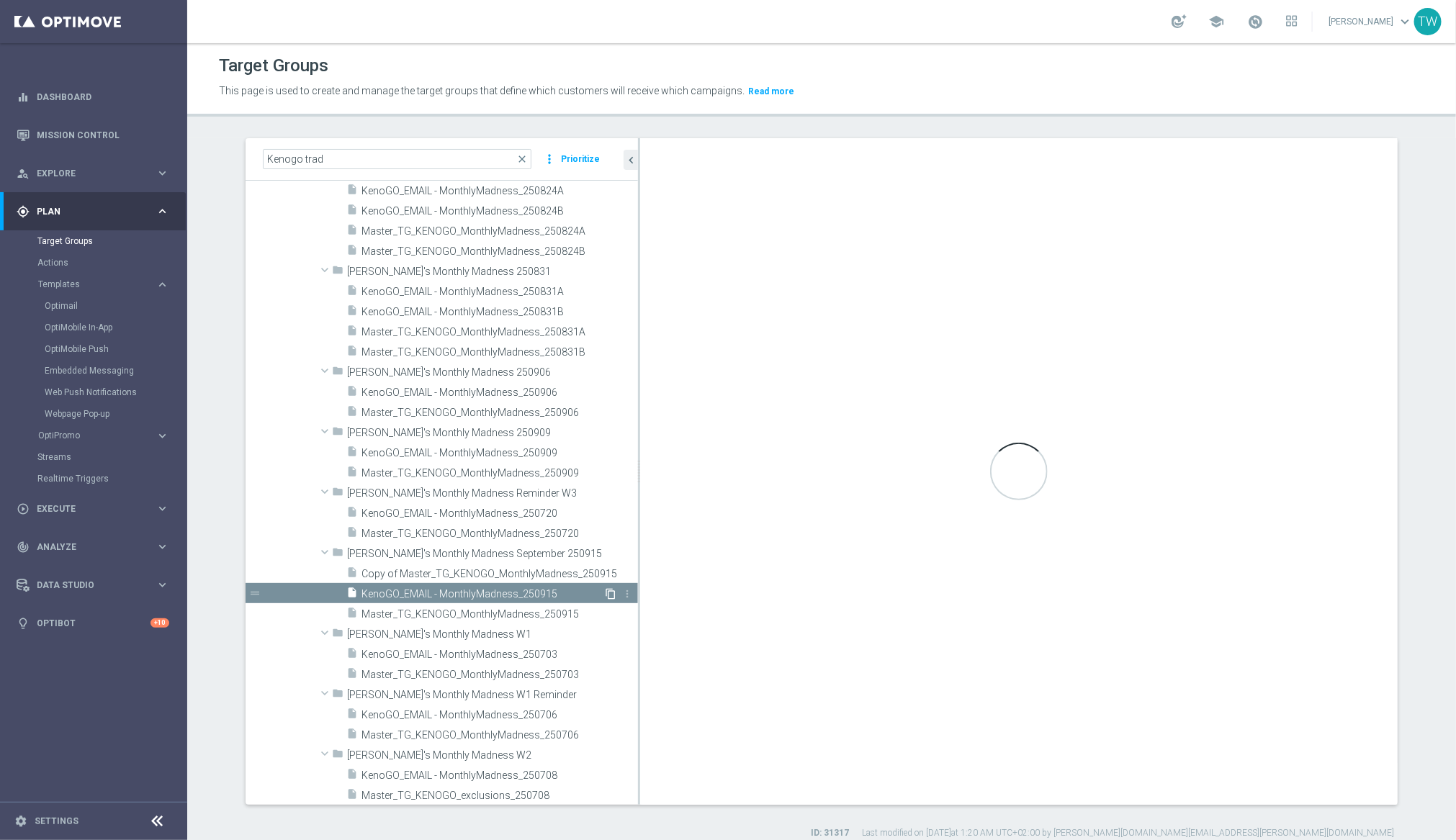
checkbox input "false"
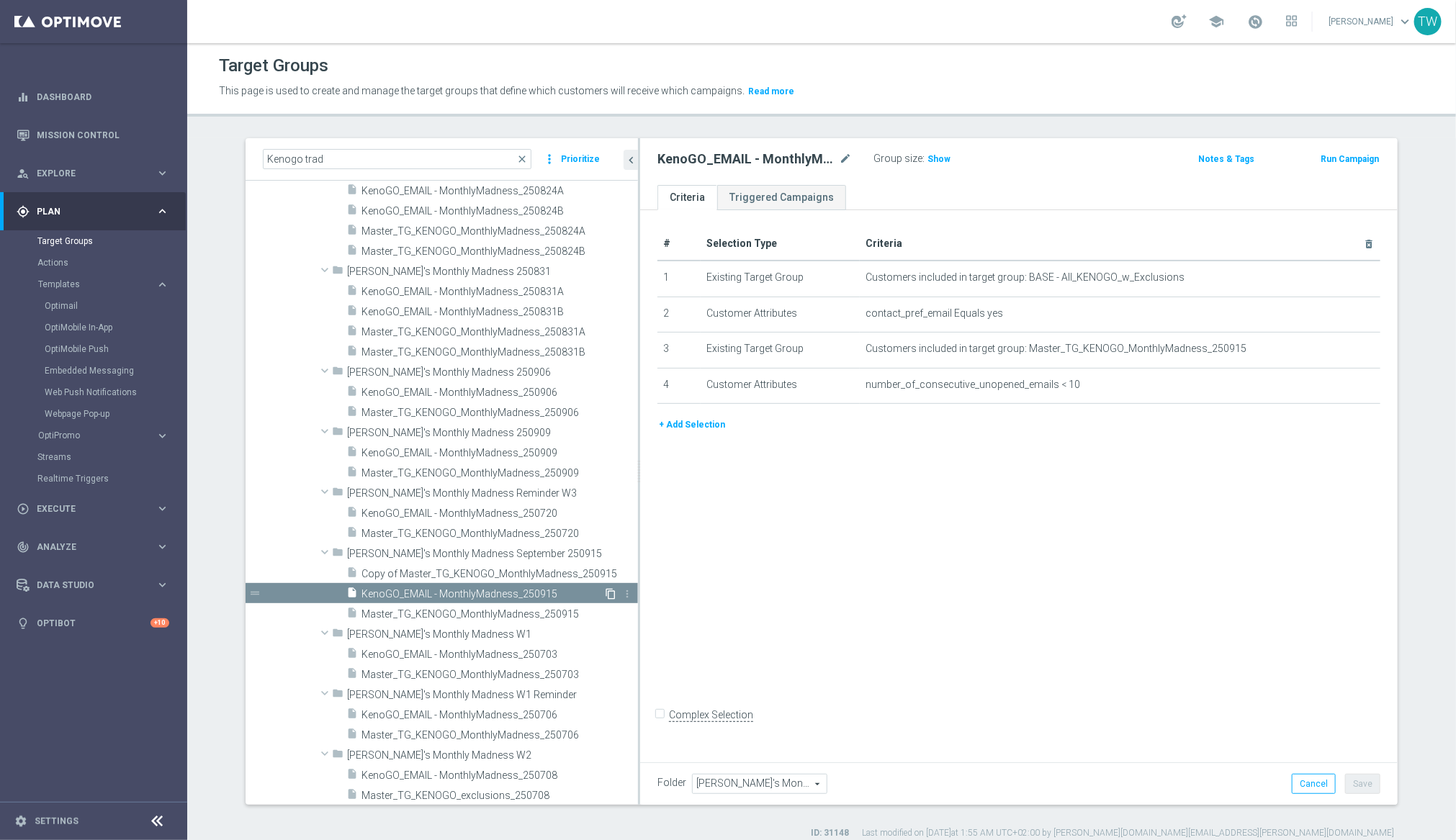
click at [611, 594] on icon "content_copy" at bounding box center [610, 594] width 12 height 12
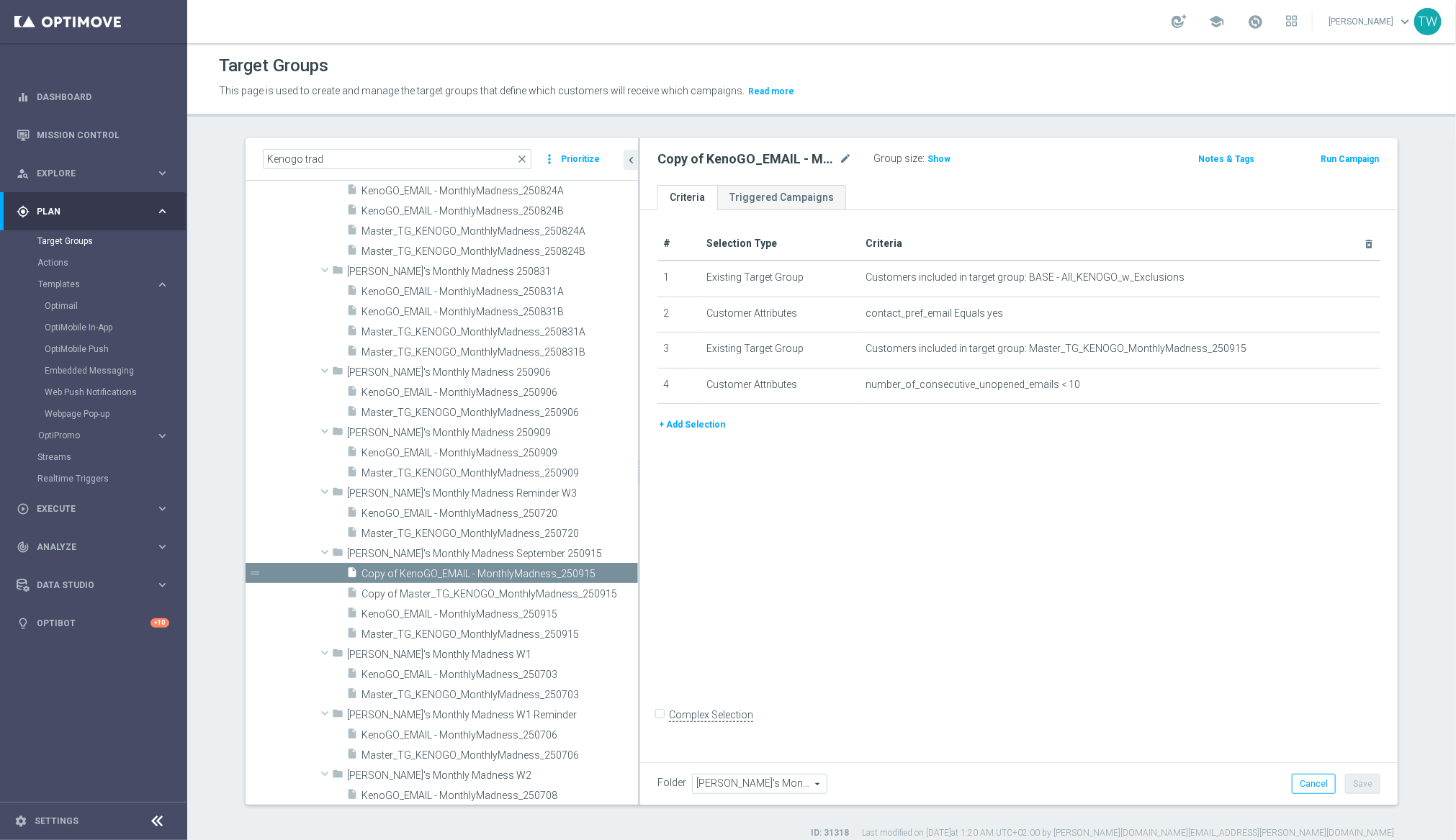
scroll to position [1073, 0]
click at [585, 594] on span "Copy of Master_TG_KENOGO_MonthlyMadness_250915" at bounding box center [483, 594] width 245 height 12
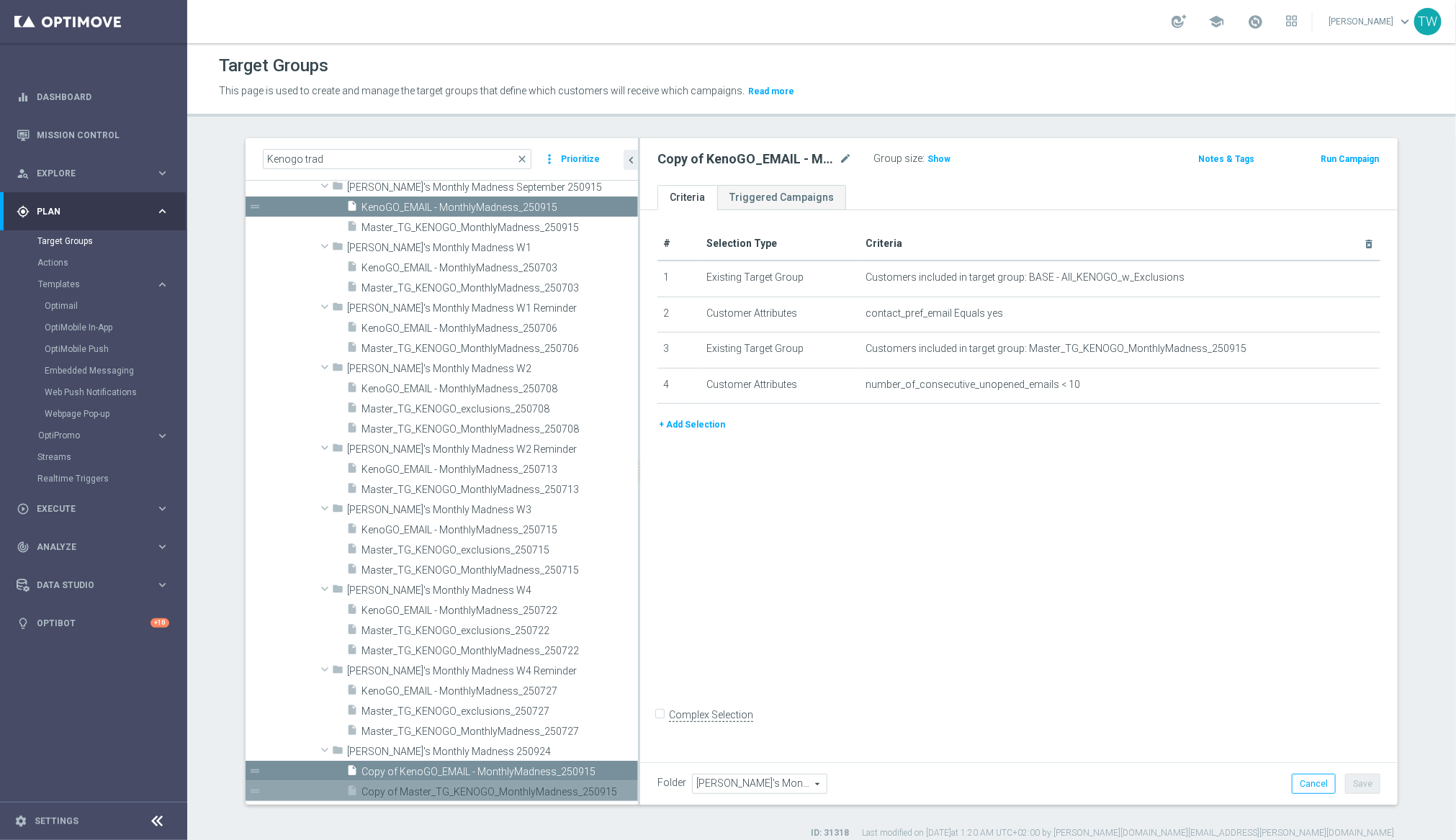
scroll to position [1418, 0]
click at [565, 755] on span "[PERSON_NAME]'s Monthly Madness 250924" at bounding box center [460, 752] width 224 height 12
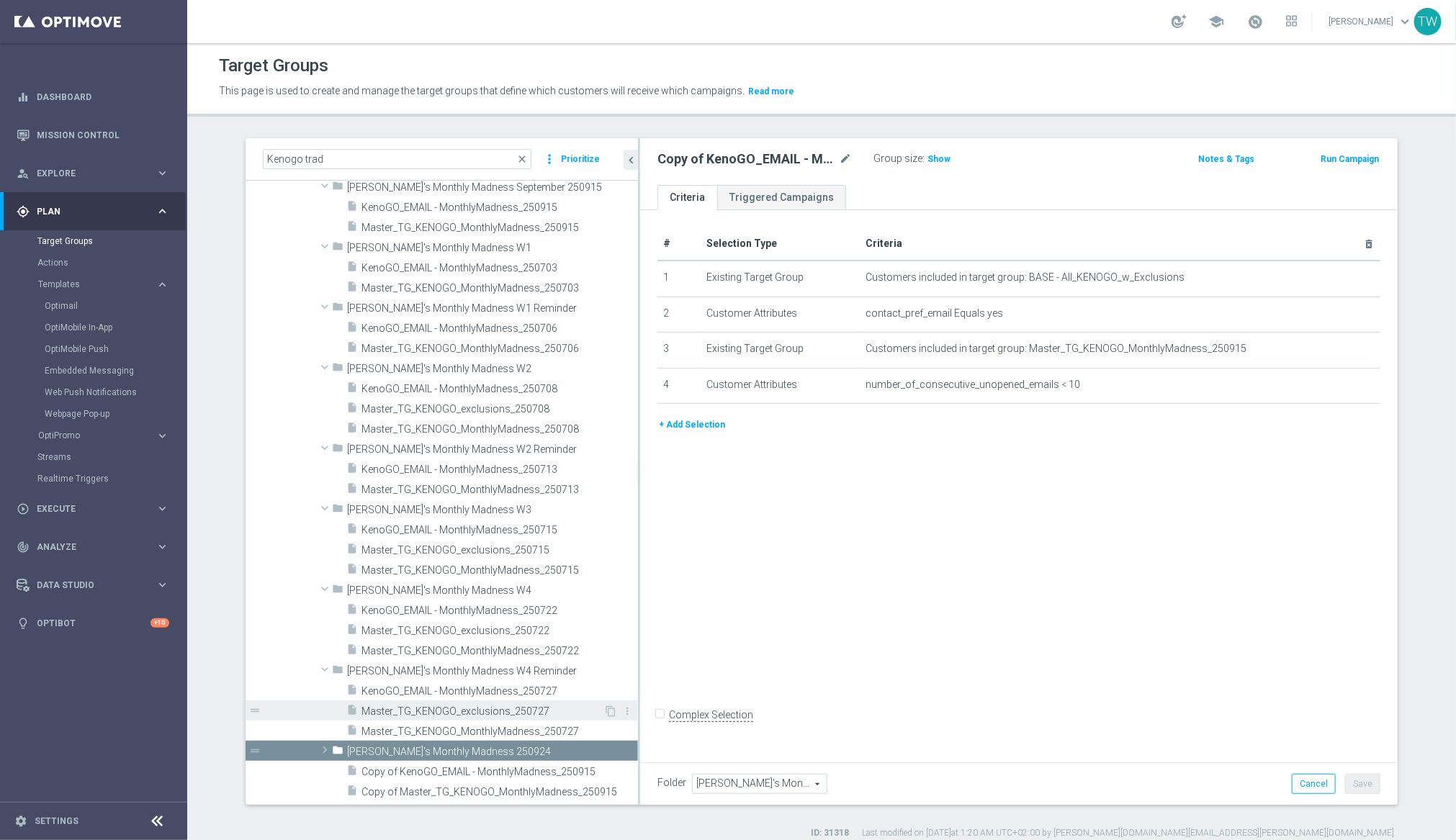
scroll to position [1378, 0]
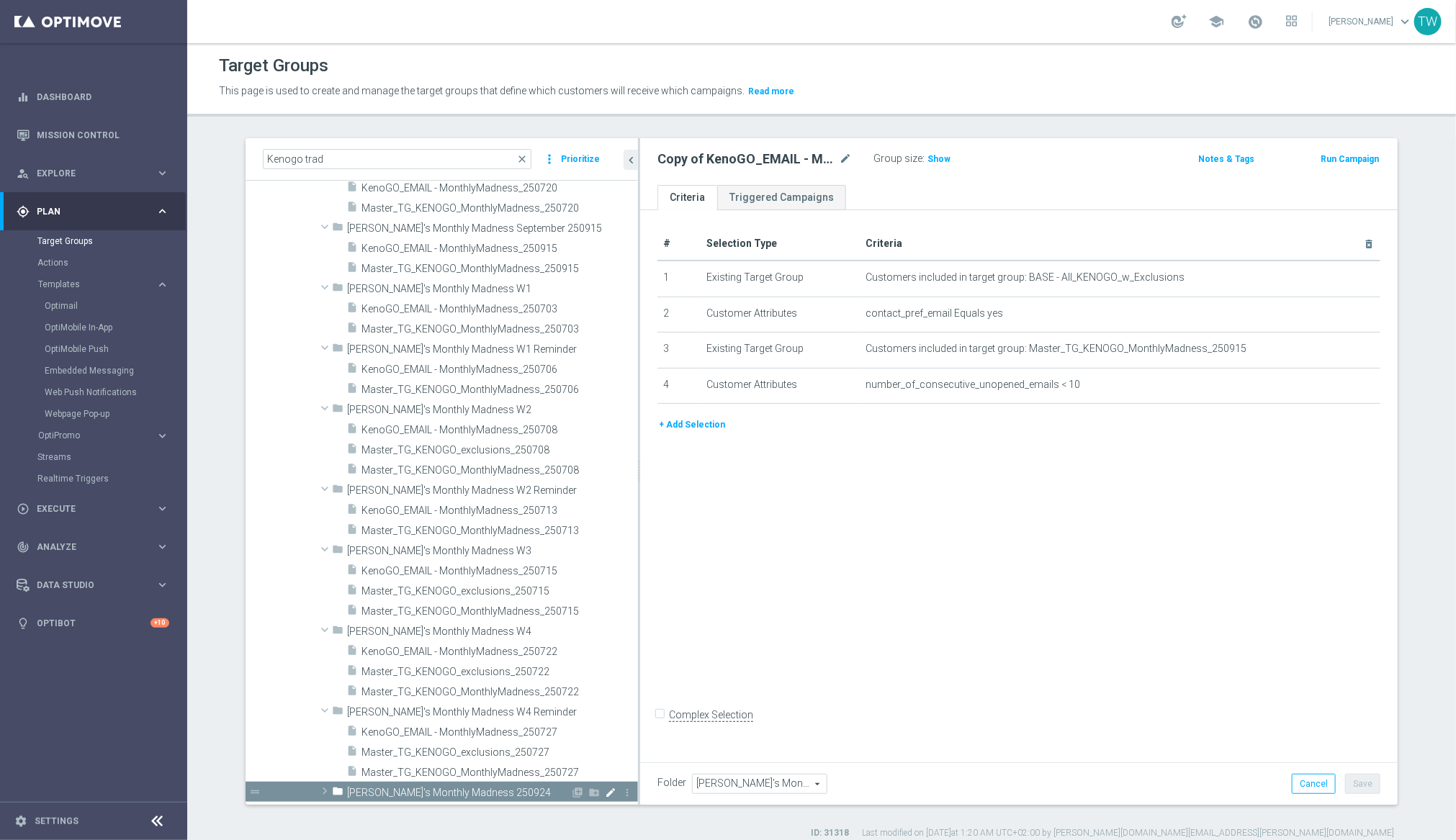
click at [611, 791] on icon "mode_edit" at bounding box center [610, 792] width 12 height 12
click at [477, 788] on input "[PERSON_NAME]'s Monthly Madness 250924" at bounding box center [419, 790] width 144 height 16
type input "[PERSON_NAME]'s Monthly Madness September250924"
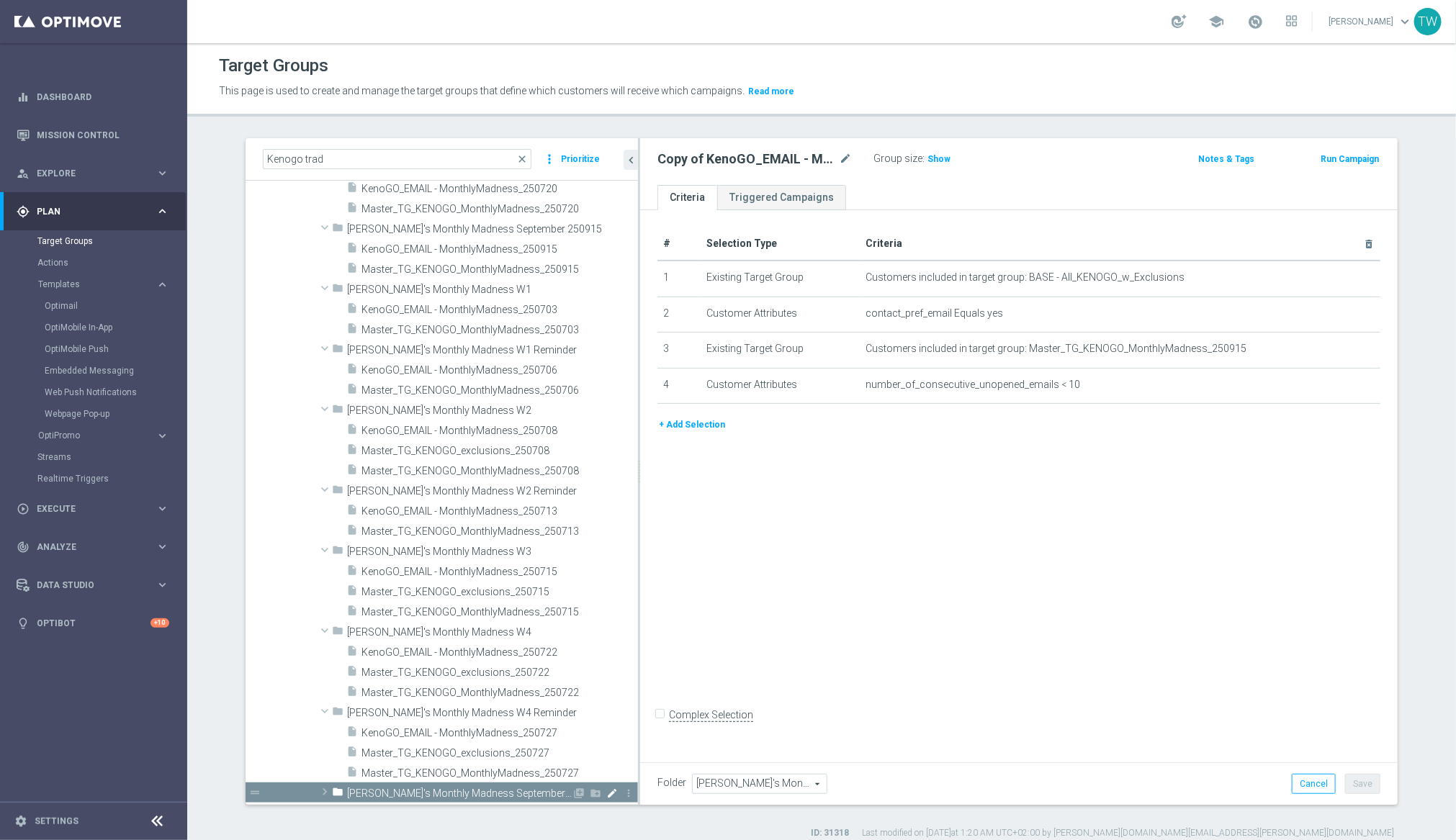
click at [615, 791] on icon "mode_edit" at bounding box center [612, 793] width 12 height 12
click at [483, 789] on input "[PERSON_NAME]'s Monthly Madness September250924" at bounding box center [419, 791] width 144 height 16
type input "[PERSON_NAME]'s Monthly Madness September 250924"
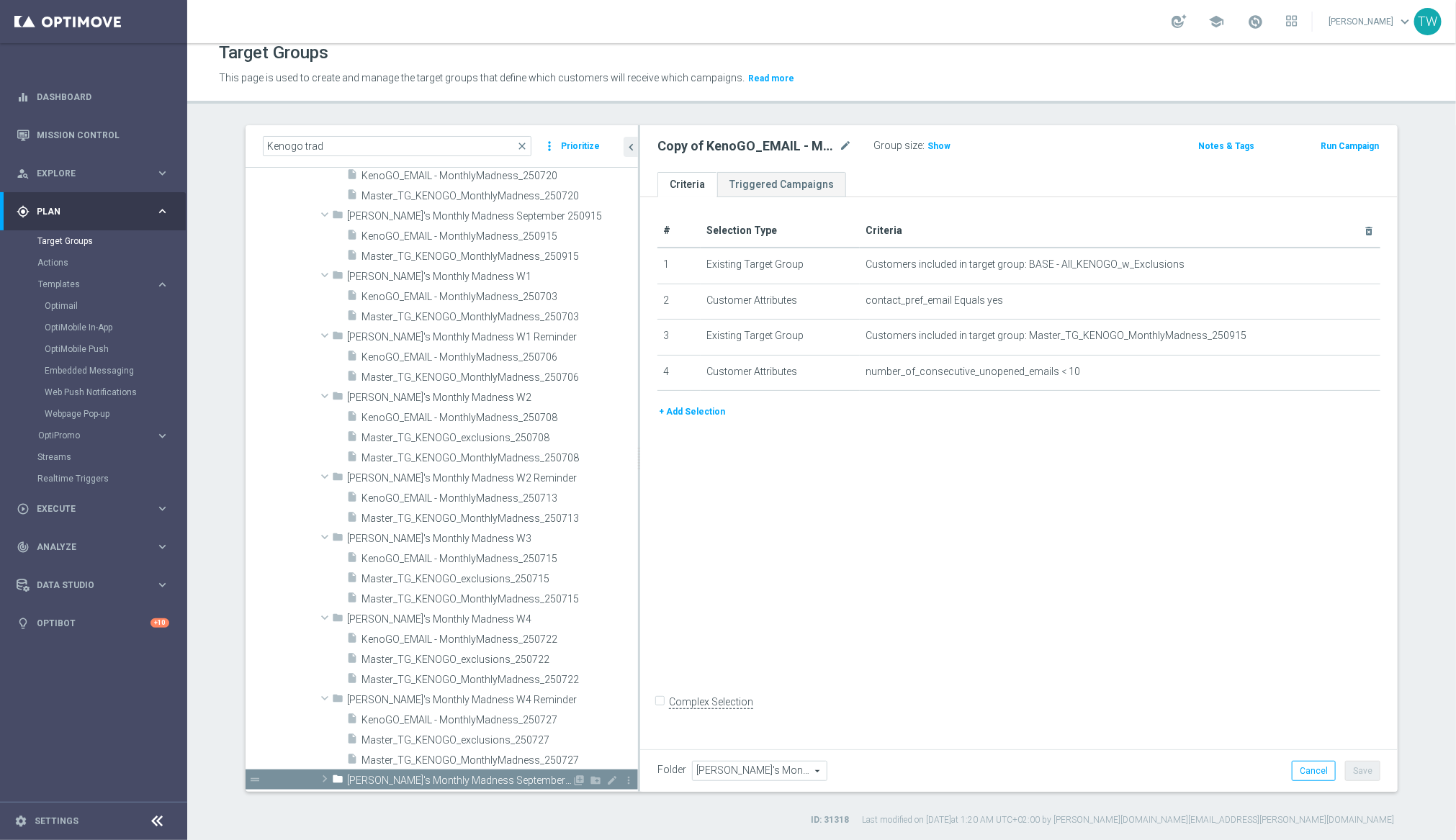
click at [397, 779] on span "[PERSON_NAME]'s Monthly Madness September 250924" at bounding box center [460, 780] width 224 height 12
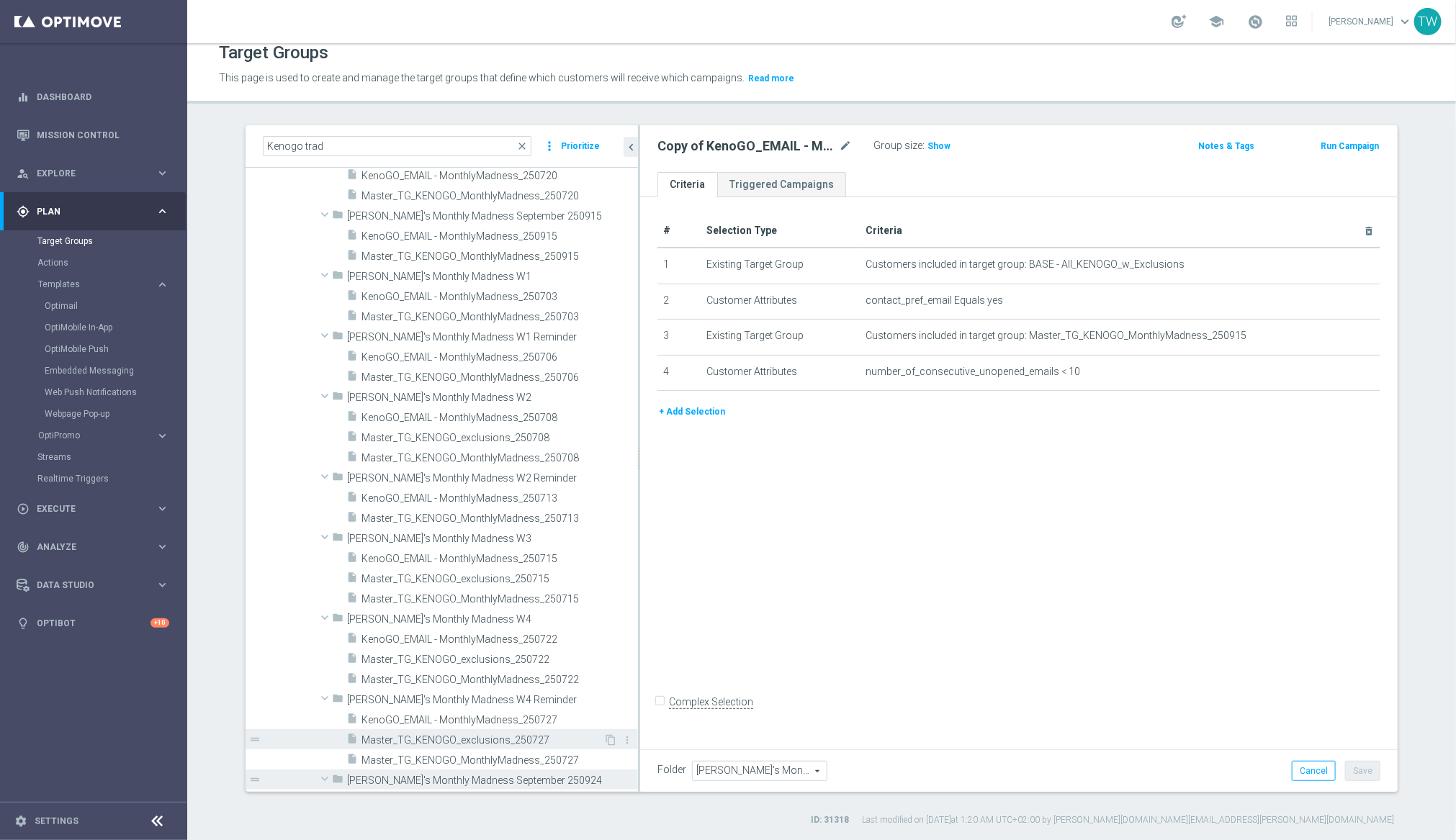
scroll to position [1417, 0]
click at [489, 778] on span "Copy of Master_TG_KENOGO_MonthlyMadness_250915" at bounding box center [483, 780] width 245 height 12
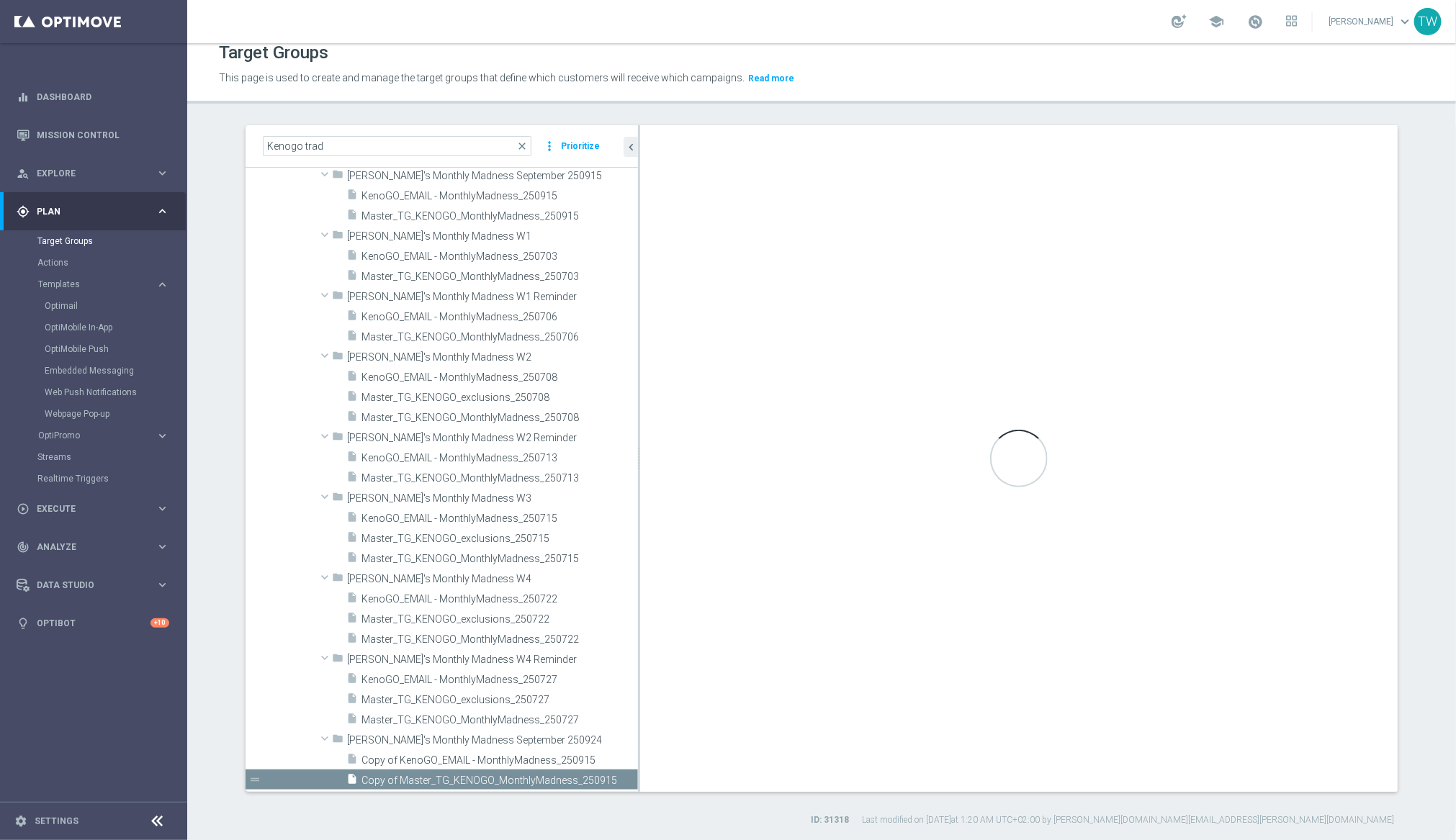
checkbox input "true"
type input "[PERSON_NAME]'s Monthly Madness September 250924"
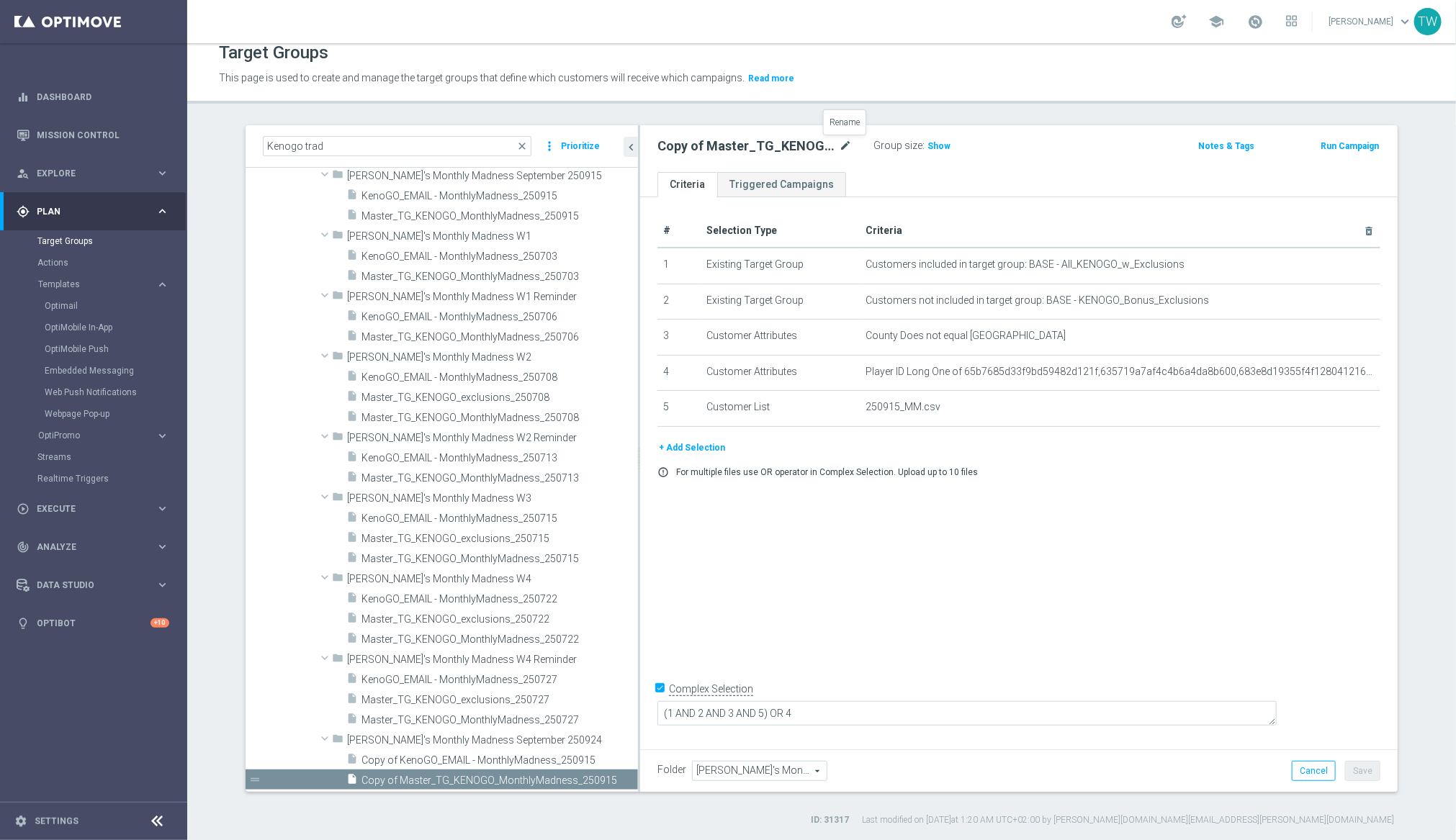
click at [840, 146] on icon "mode_edit" at bounding box center [846, 146] width 13 height 17
type input "Master_TG_KENOGO_MonthlyMadness_250924"
click at [1338, 370] on icon "mode_edit" at bounding box center [1339, 372] width 12 height 12
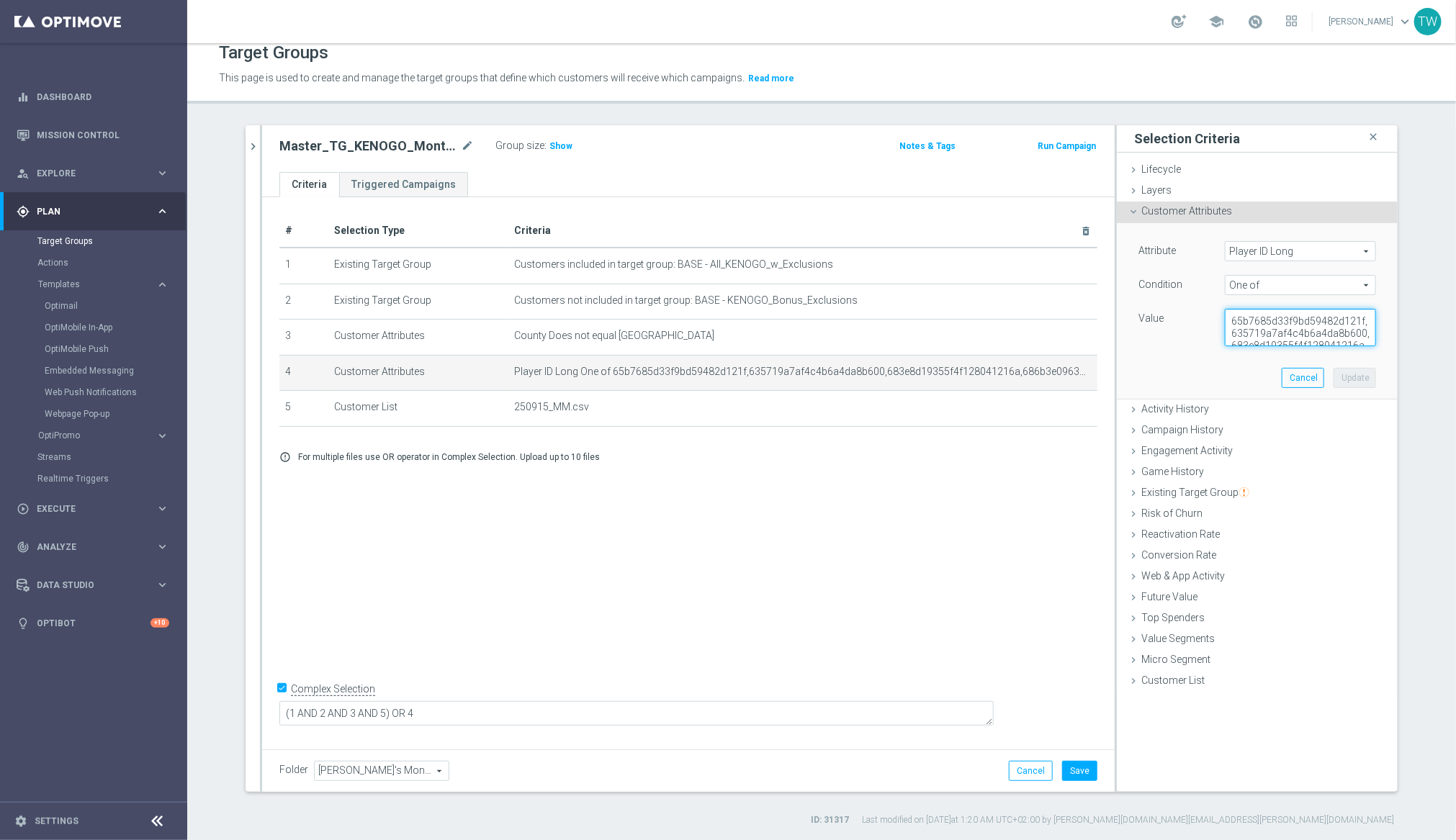
click at [1265, 317] on textarea "65b7685d33f9bd59482d121f,635719a7af4c4b6a4da8b600,683e8d19355f4f128041216a,686b…" at bounding box center [1301, 327] width 152 height 38
paste textarea "8cb600da8f9433700fc10dc,67db8cb4eb4b796da2e45626,68d21cfdb284b77d713d13a6,68d23…"
type textarea "65b7685d33f9bd59482d121f,635719a7af4c4b6a4da8b600,683e8d19355f4f128041216a,686b…"
click at [1362, 383] on button "Update" at bounding box center [1355, 378] width 42 height 20
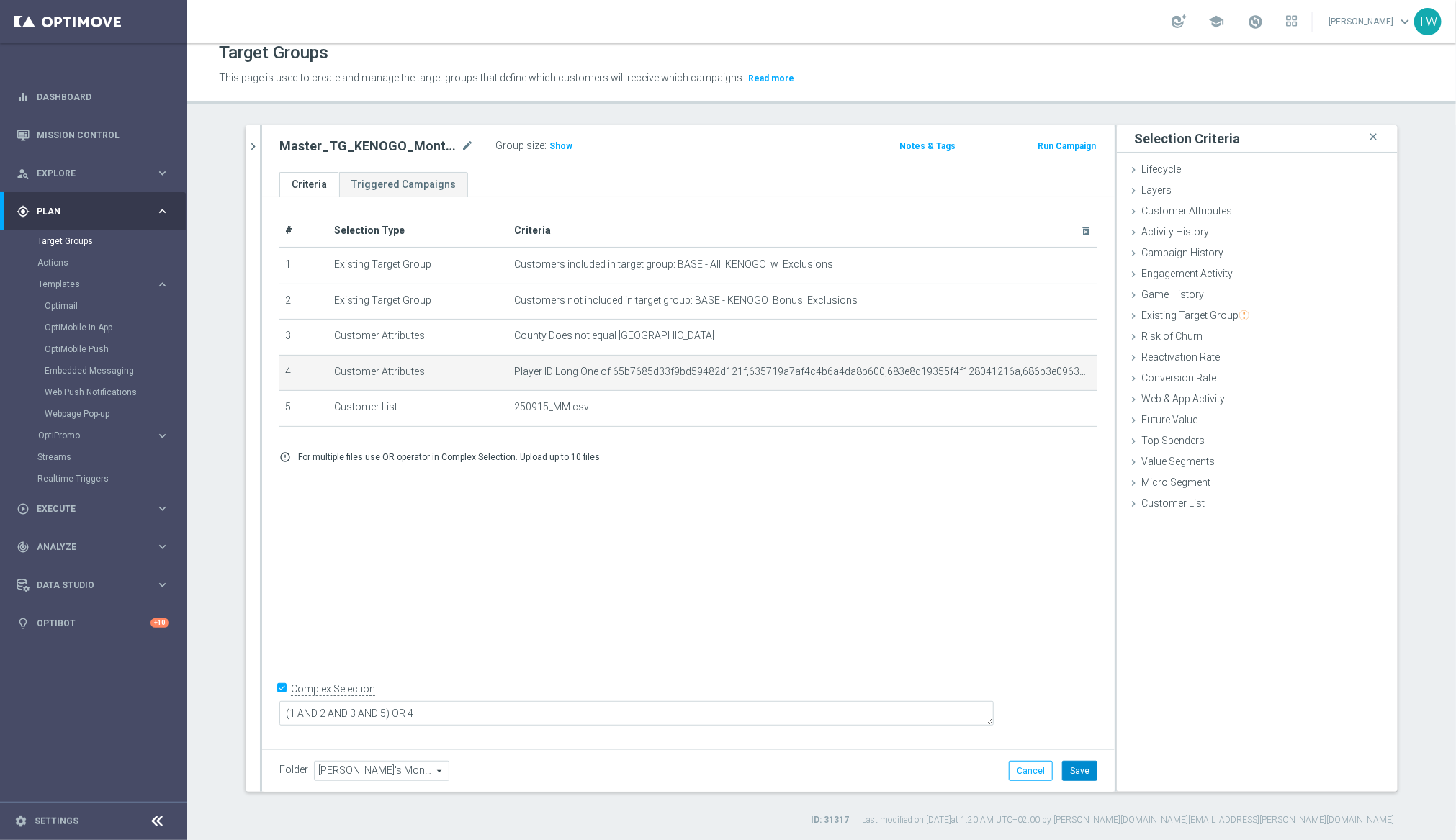
click at [1077, 777] on button "Save" at bounding box center [1080, 771] width 35 height 20
click at [249, 140] on icon "chevron_right" at bounding box center [253, 146] width 14 height 14
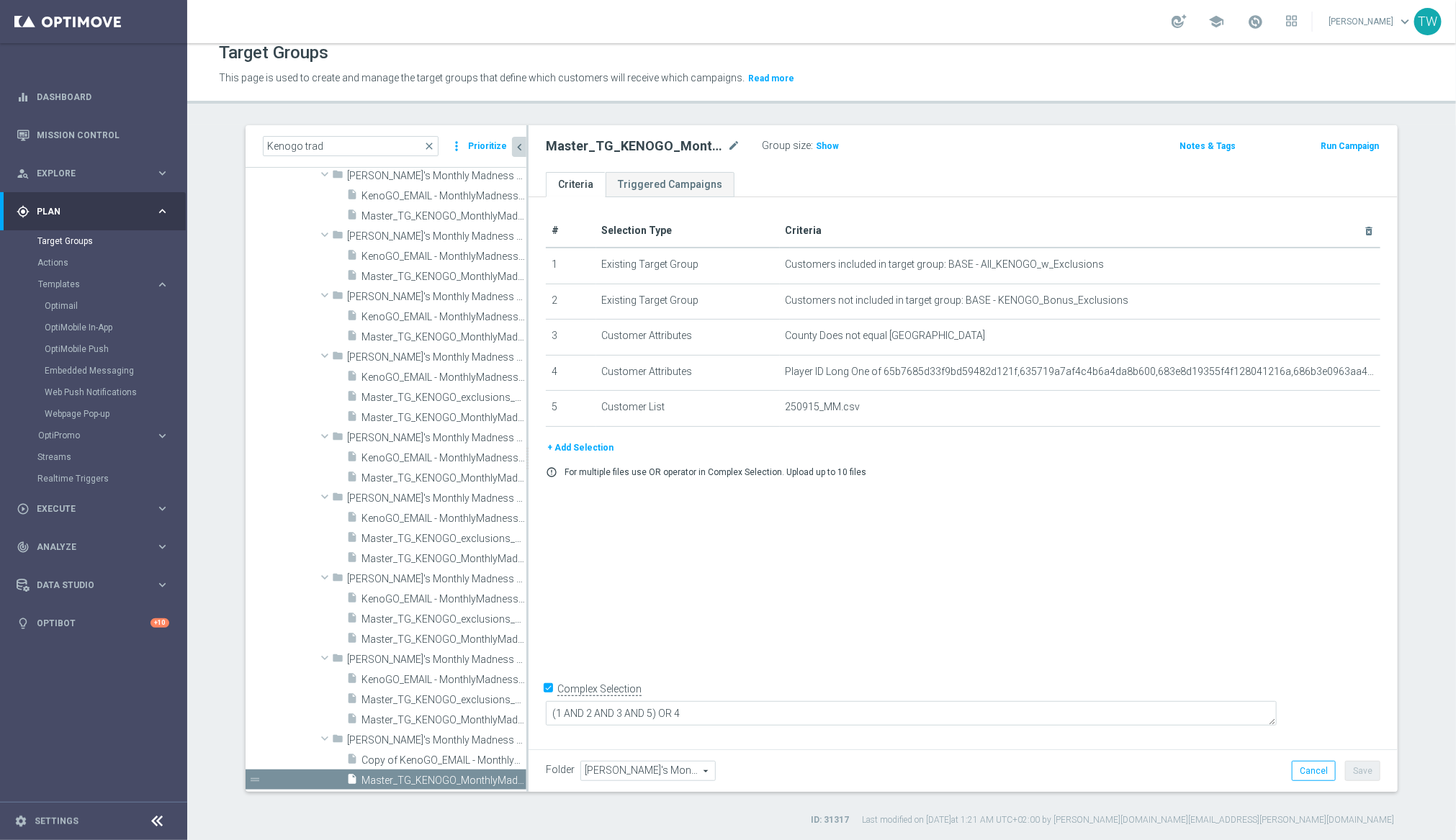
scroll to position [1418, 0]
click at [430, 758] on span "Copy of KenoGO_EMAIL - MonthlyMadness_250915" at bounding box center [443, 758] width 165 height 12
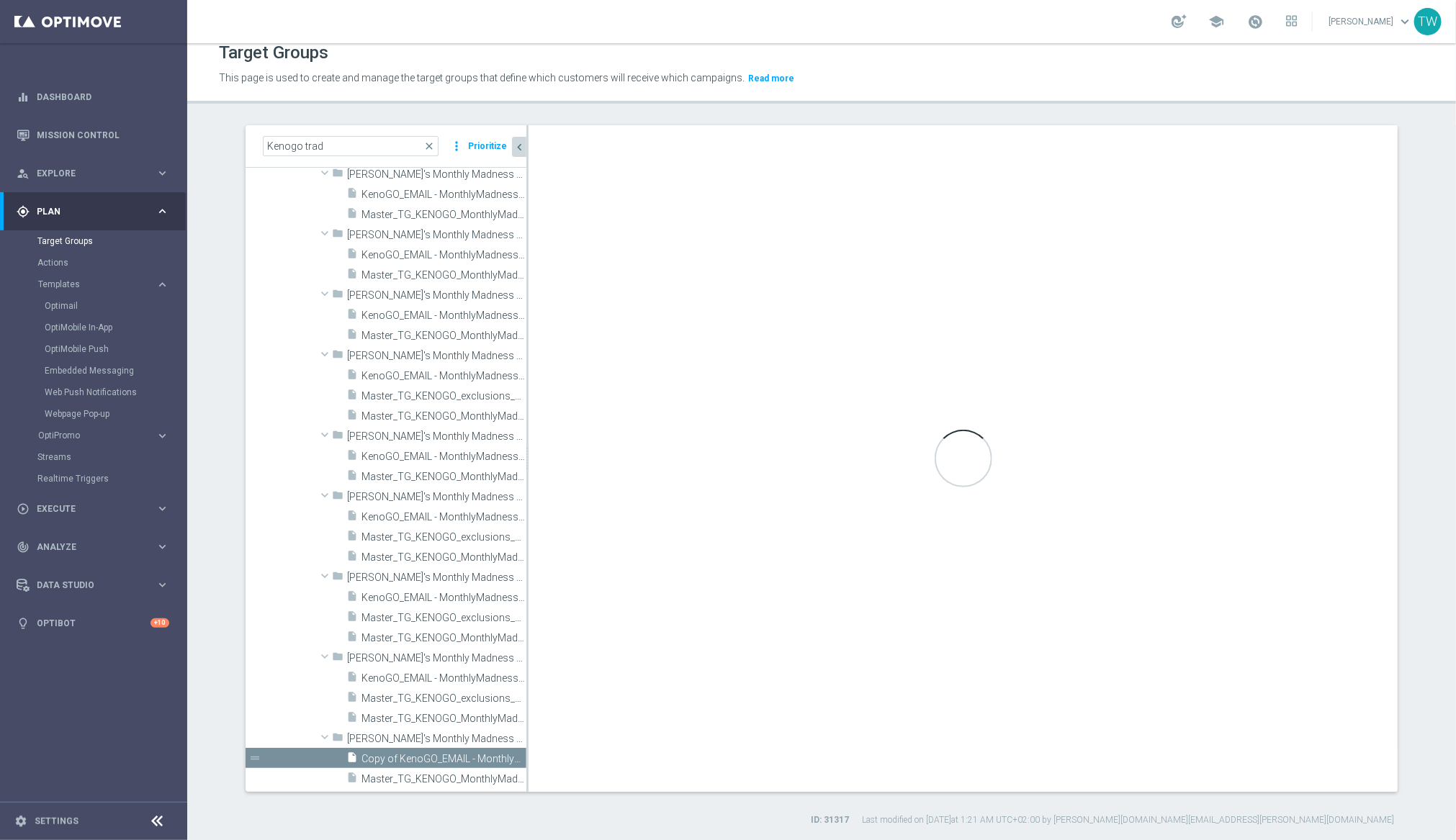
checkbox input "false"
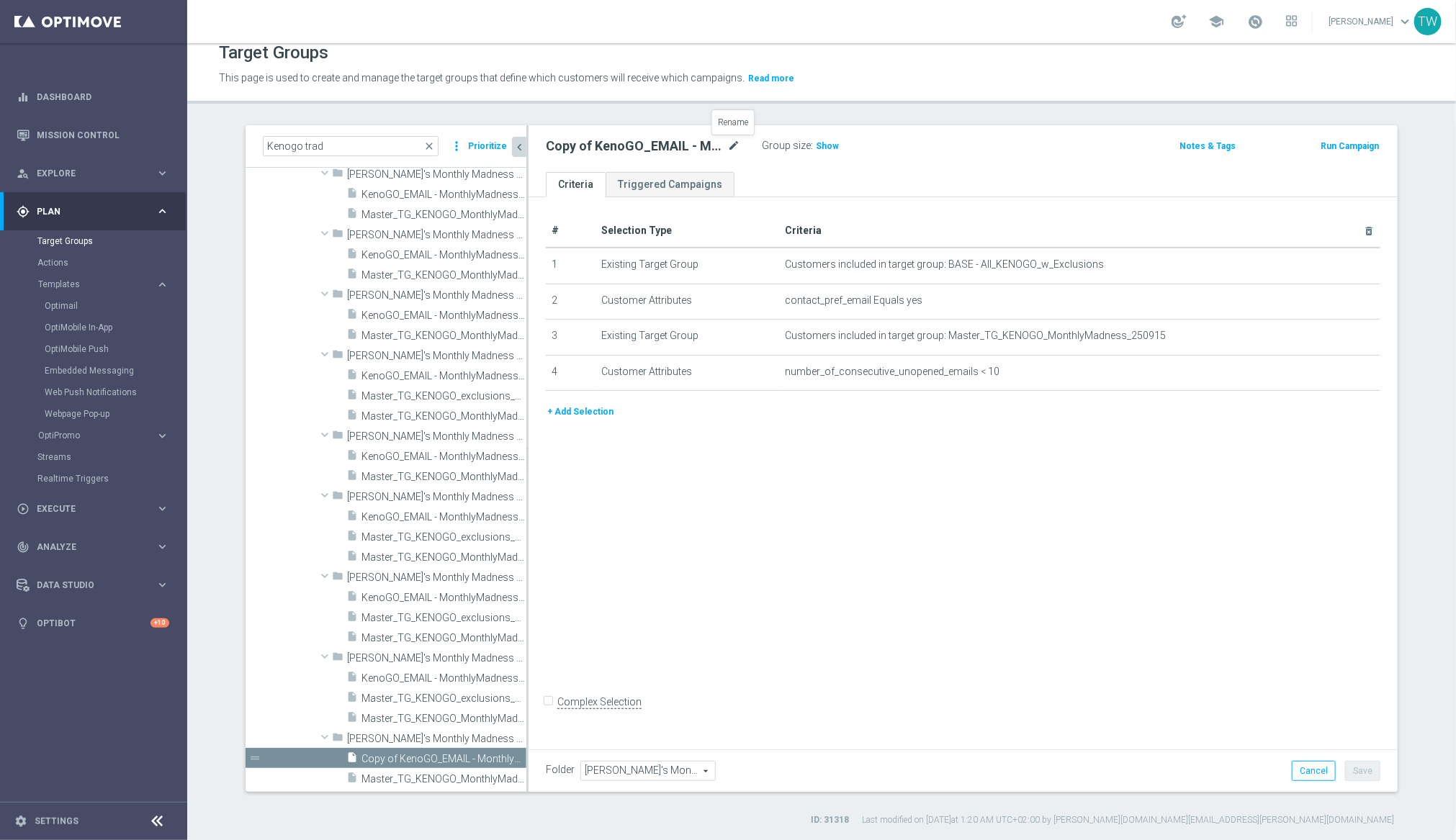
click at [732, 142] on icon "mode_edit" at bounding box center [734, 146] width 13 height 17
type input "KenoGO_EMAIL - MonthlyMadness_250924"
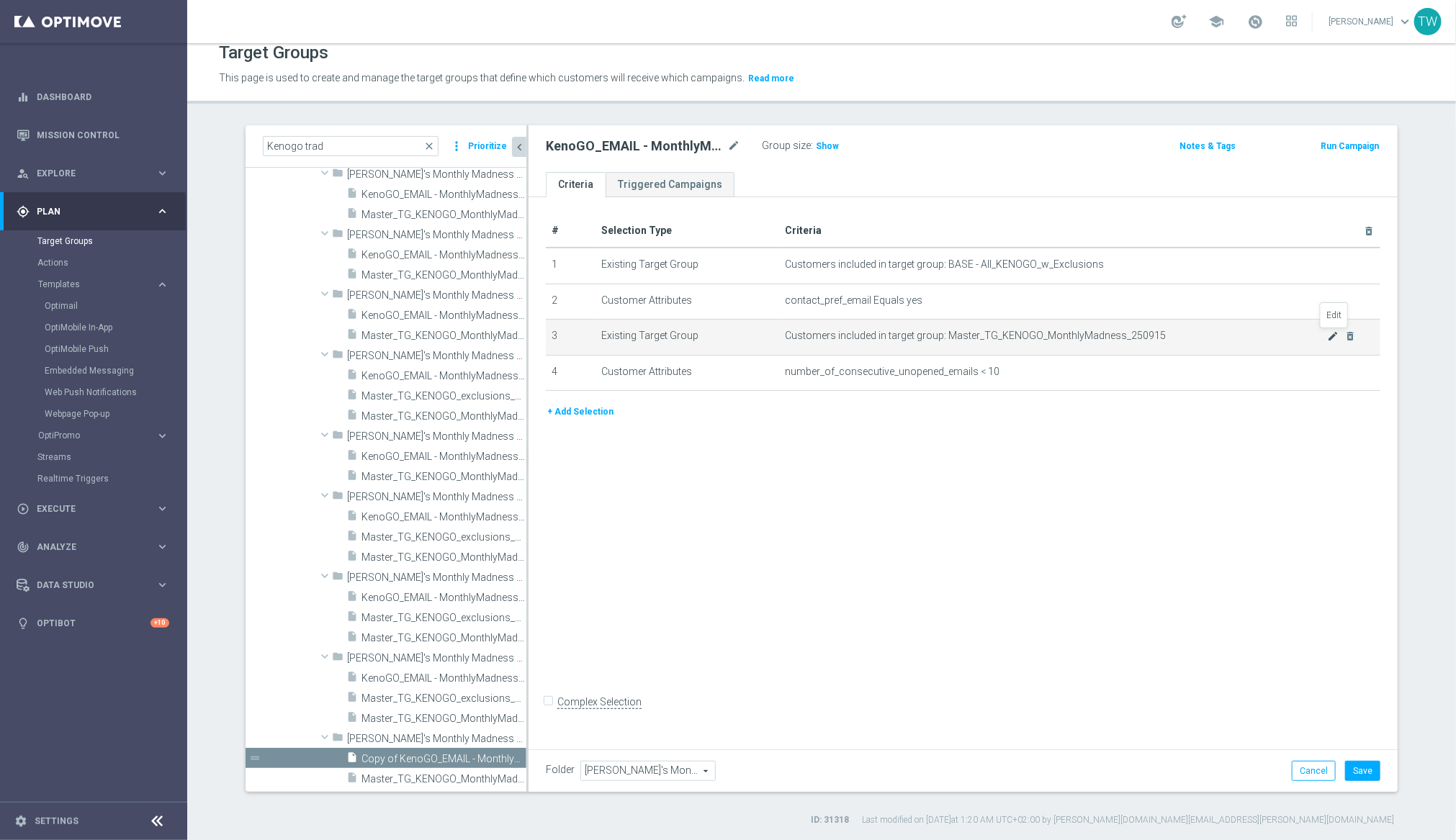
click at [1328, 335] on icon "mode_edit" at bounding box center [1334, 336] width 12 height 12
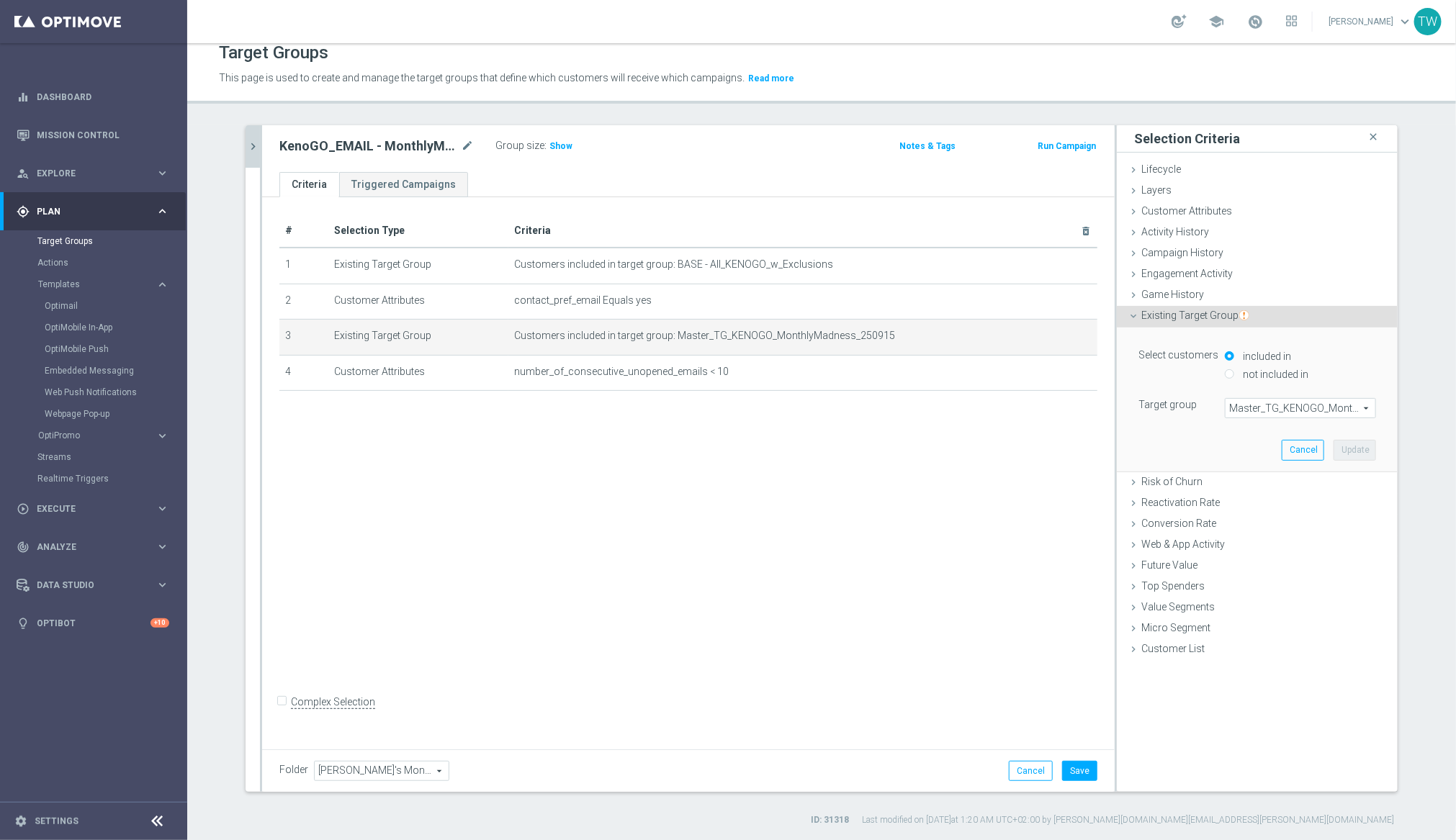
click at [1305, 403] on span "Master_TG_KENOGO_MonthlyMadness_250915" at bounding box center [1300, 408] width 150 height 18
click at [0, 0] on input "search" at bounding box center [0, 0] width 0 height 0
type input "250924"
click at [1300, 423] on label "Master_TG_KENOGO_MonthlyMadness_250924" at bounding box center [1301, 430] width 152 height 18
type input "Master_TG_KENOGO_MonthlyMadness_250924"
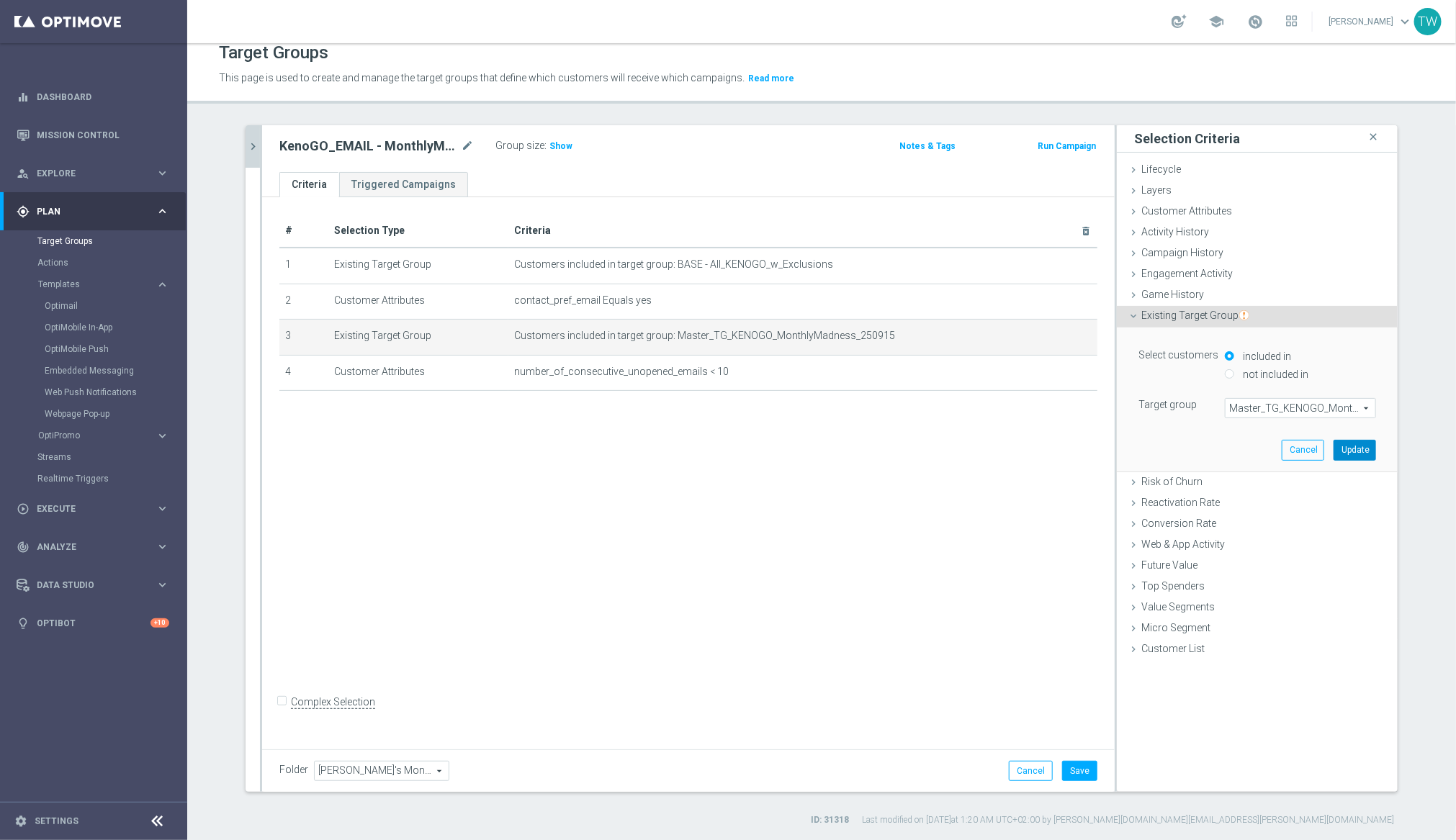
click at [1334, 448] on button "Update" at bounding box center [1355, 450] width 42 height 20
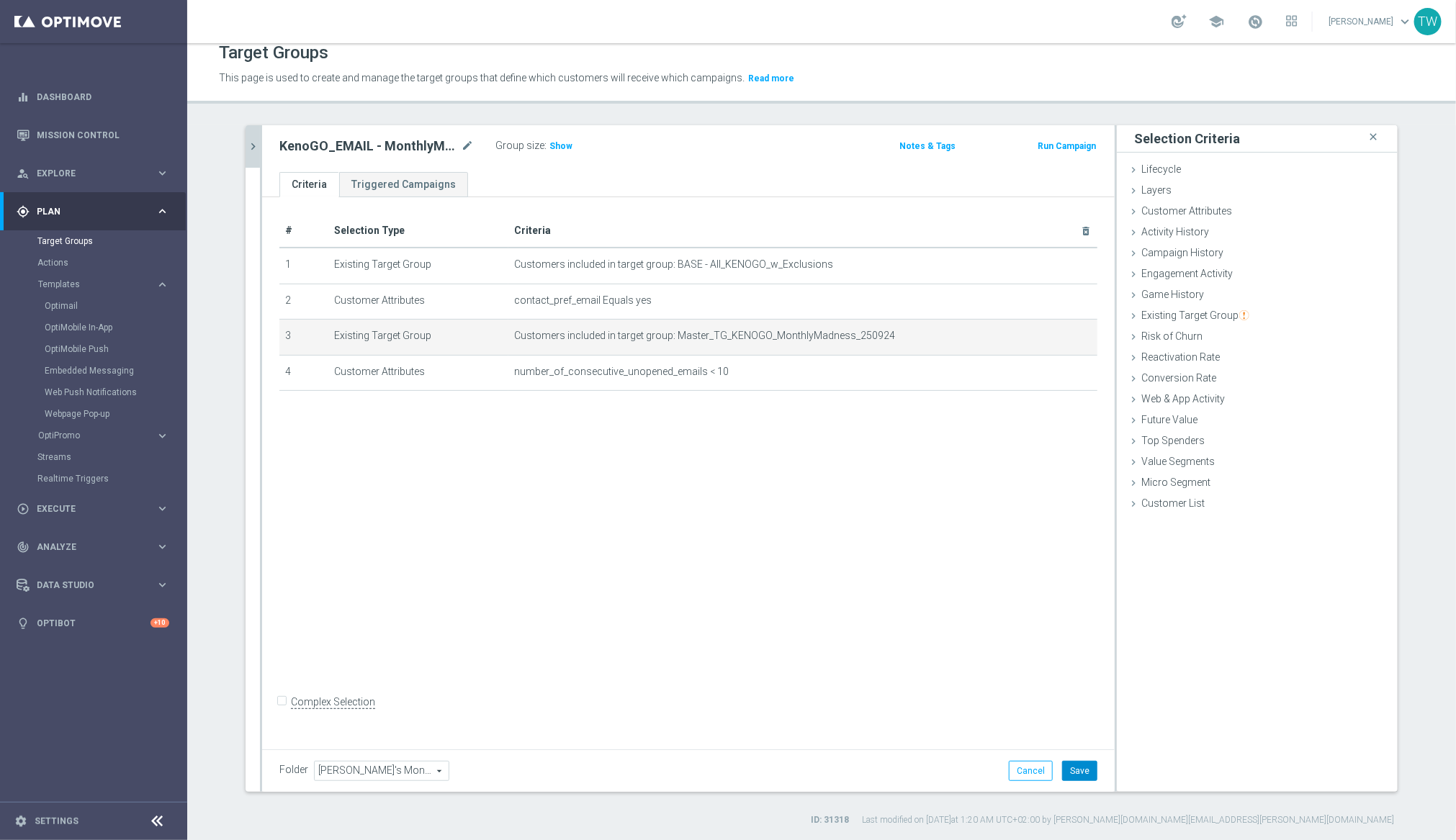
click at [1075, 770] on button "Save" at bounding box center [1080, 771] width 35 height 20
